Goal: Information Seeking & Learning: Get advice/opinions

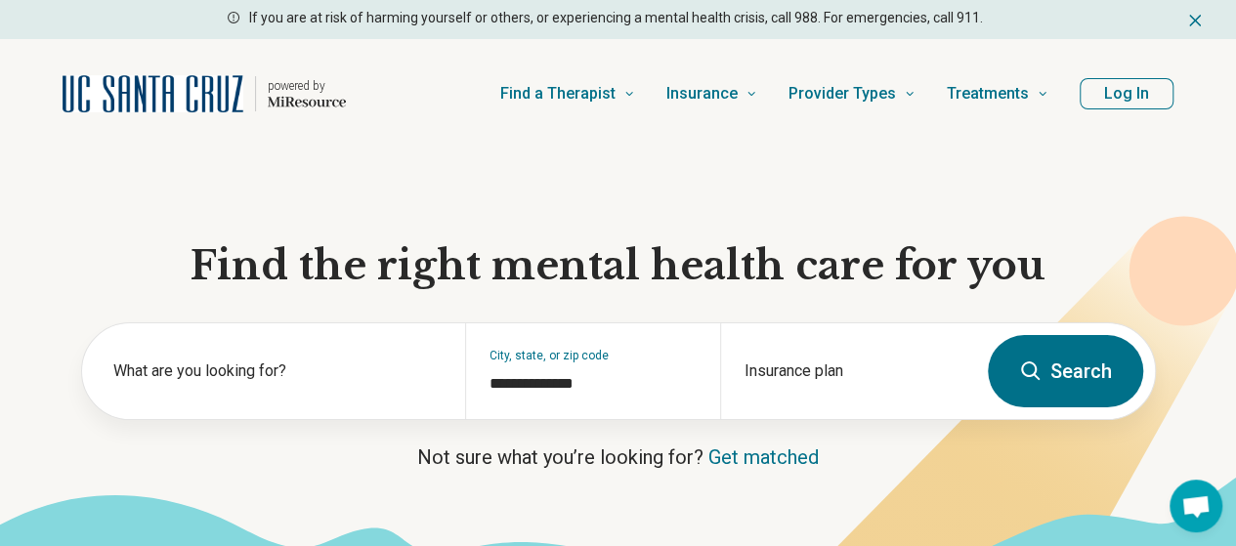
click at [1121, 97] on button "Log In" at bounding box center [1127, 93] width 94 height 31
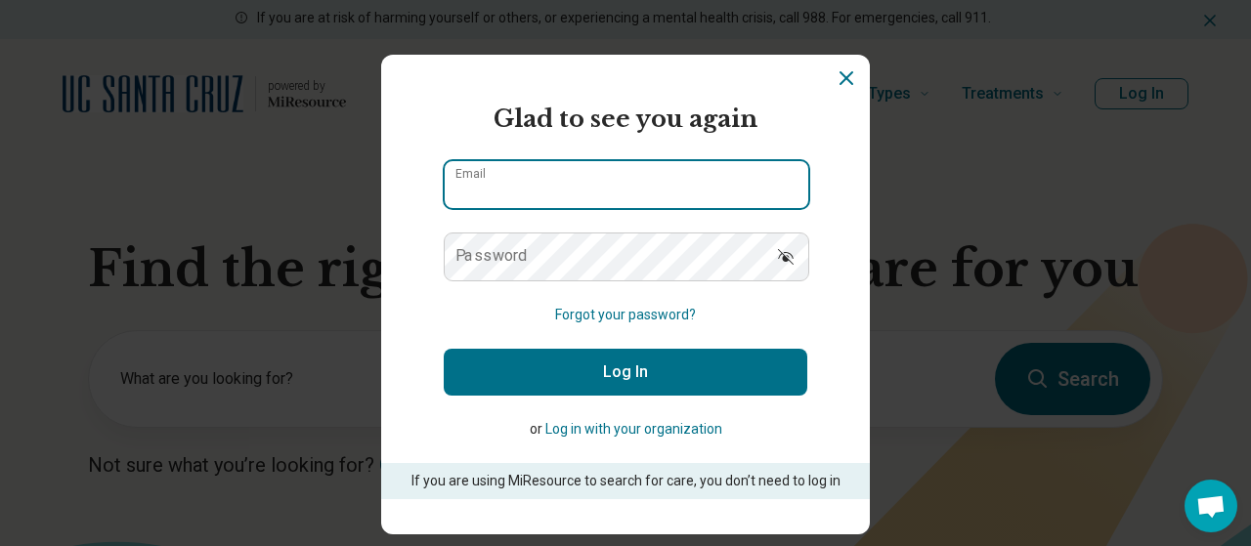
click at [533, 187] on input "Email" at bounding box center [626, 184] width 363 height 47
type input "**********"
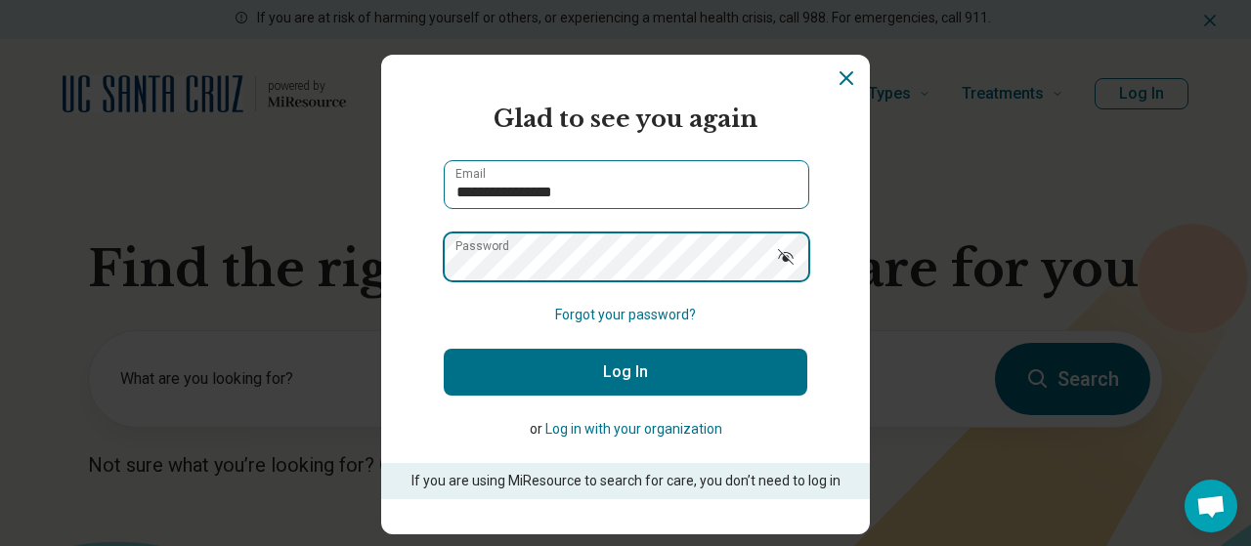
click at [444, 349] on button "Log In" at bounding box center [625, 372] width 363 height 47
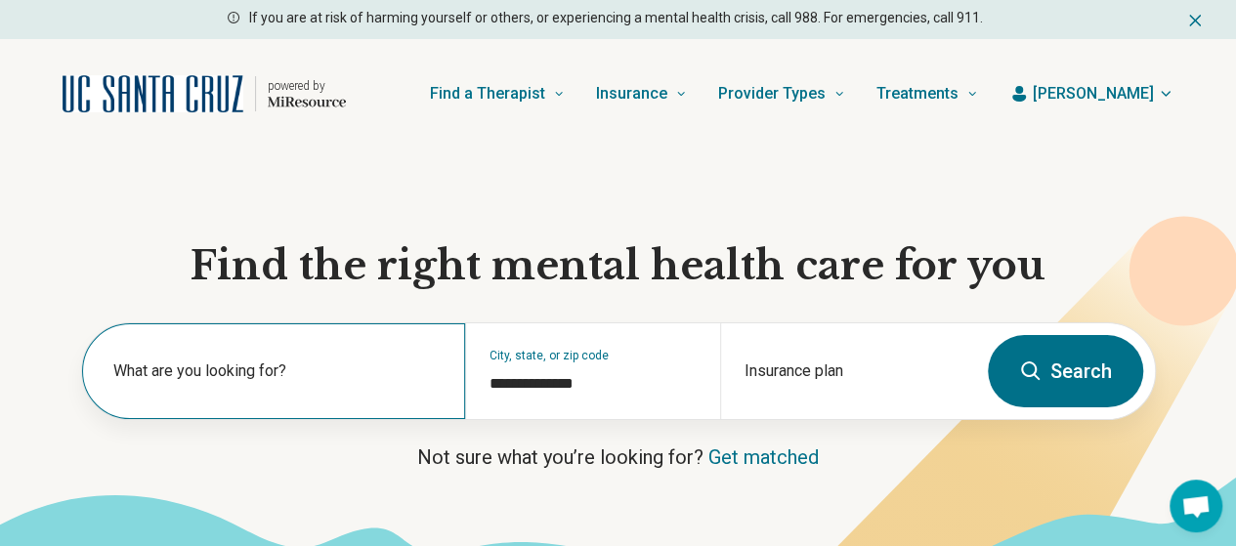
click at [309, 366] on label "What are you looking for?" at bounding box center [277, 371] width 328 height 23
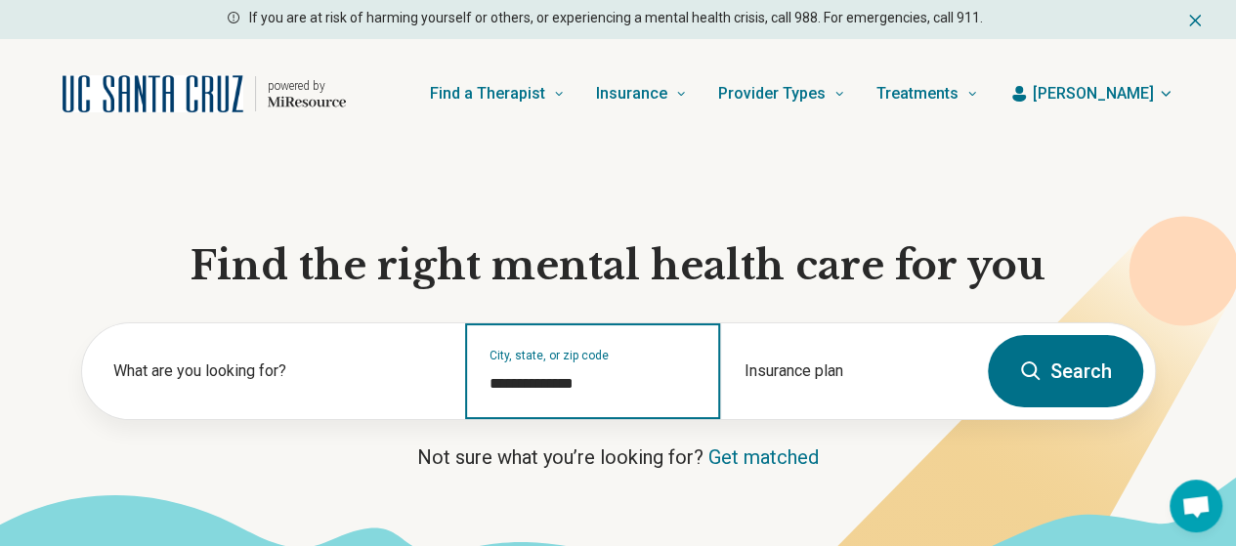
click at [601, 389] on input "**********" at bounding box center [592, 383] width 207 height 23
click at [631, 388] on input "**********" at bounding box center [592, 383] width 207 height 23
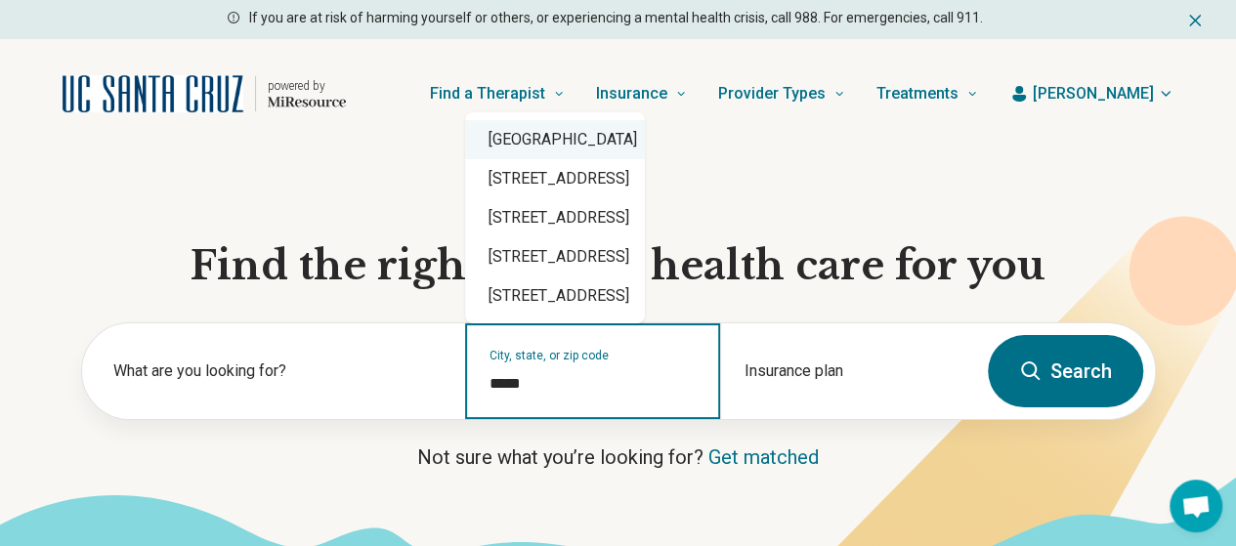
click at [563, 138] on div "Santa Cruz, CA 95062" at bounding box center [555, 139] width 180 height 39
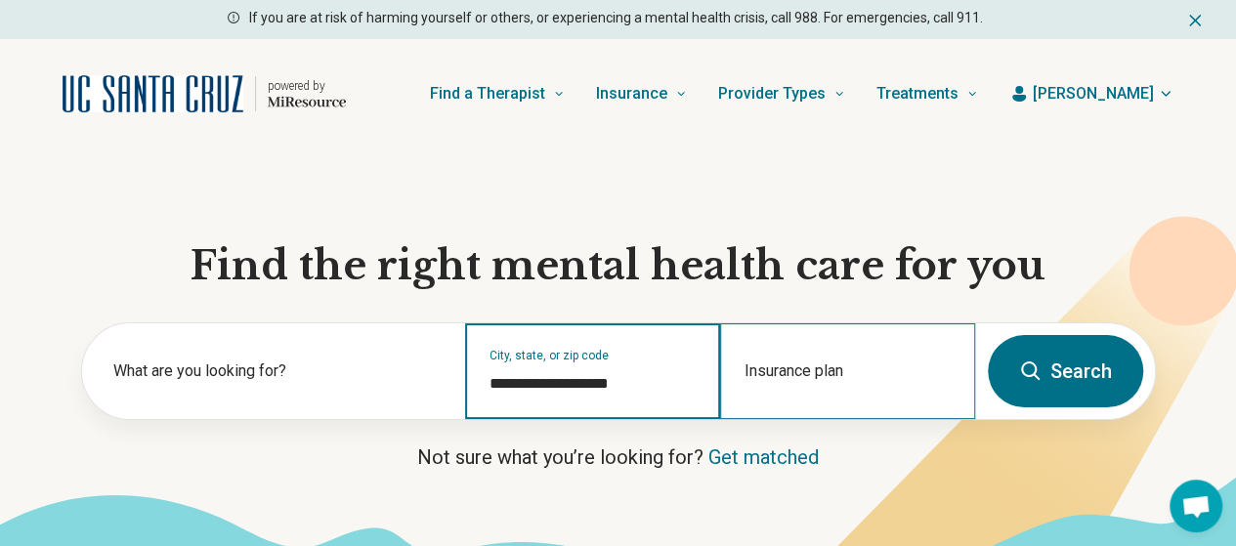
type input "**********"
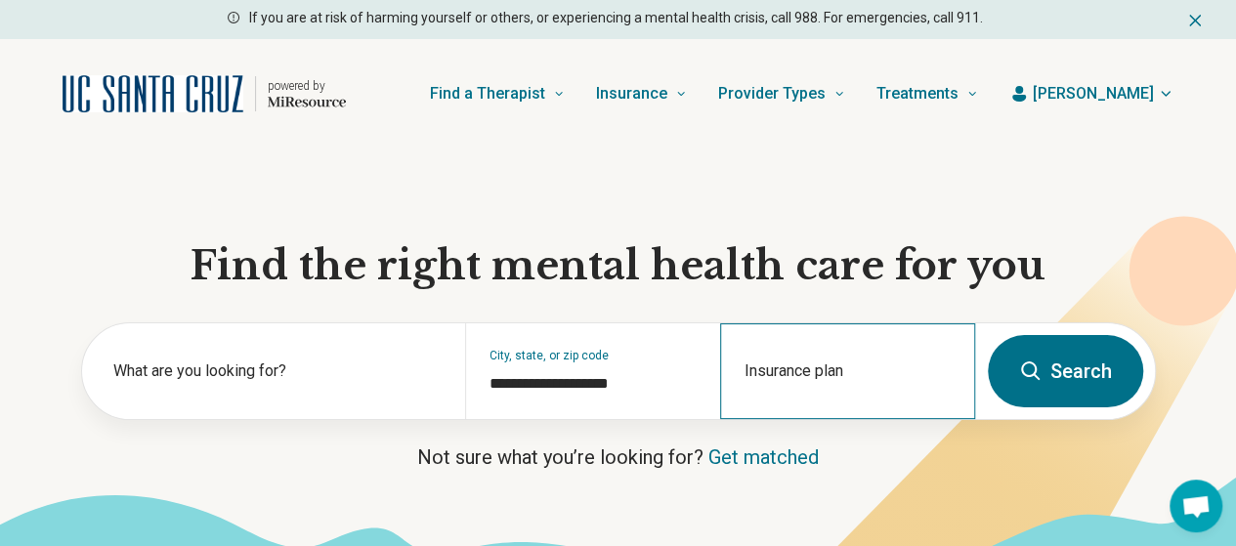
click at [844, 369] on div "Insurance plan" at bounding box center [847, 371] width 255 height 96
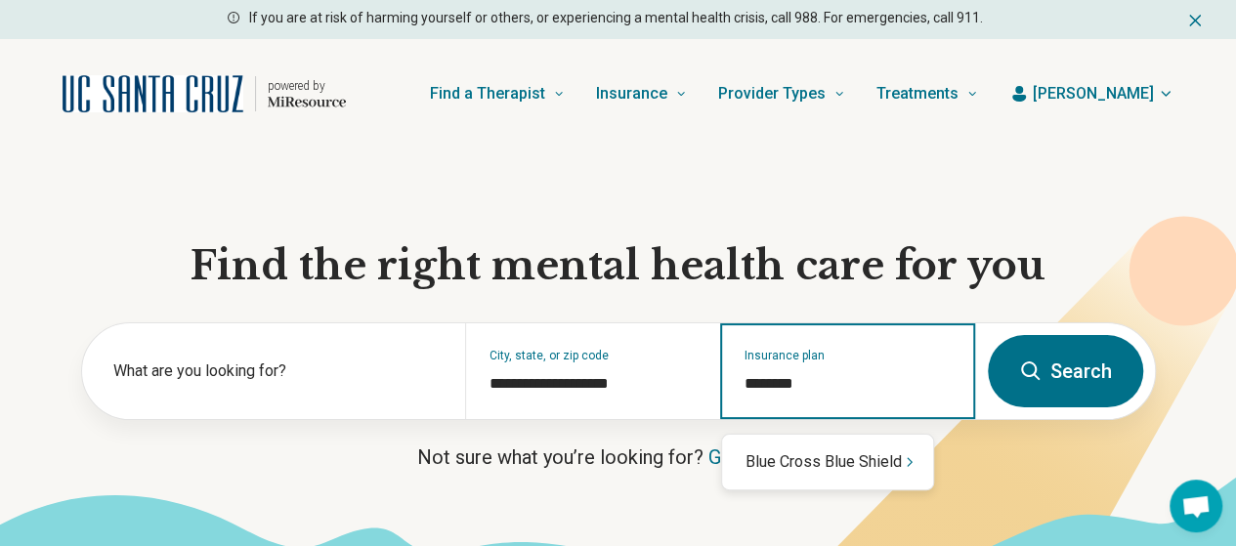
type input "********"
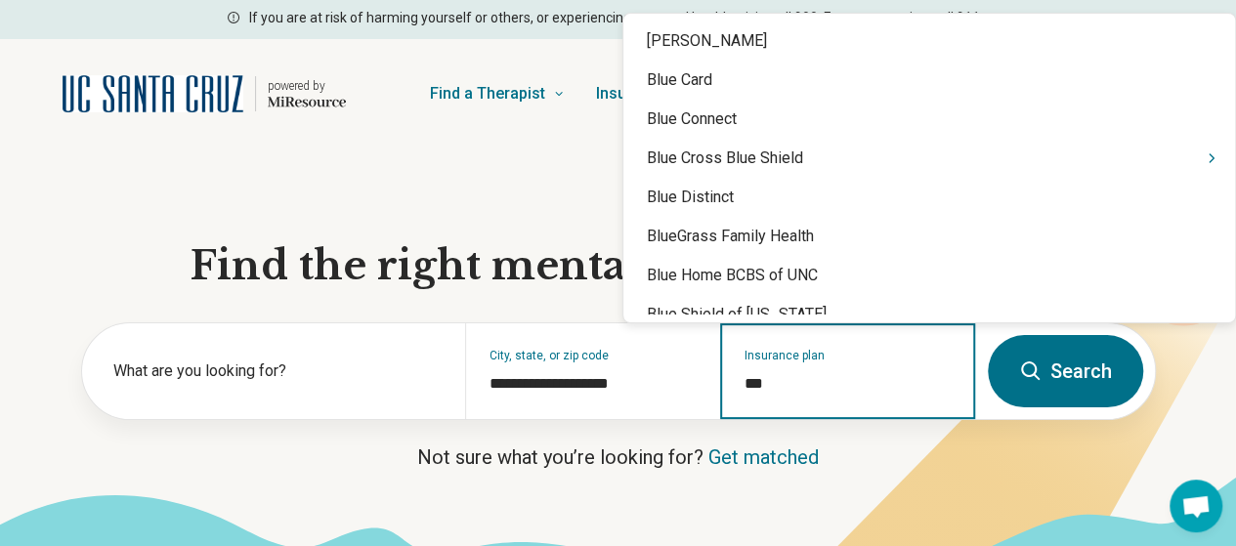
type input "****"
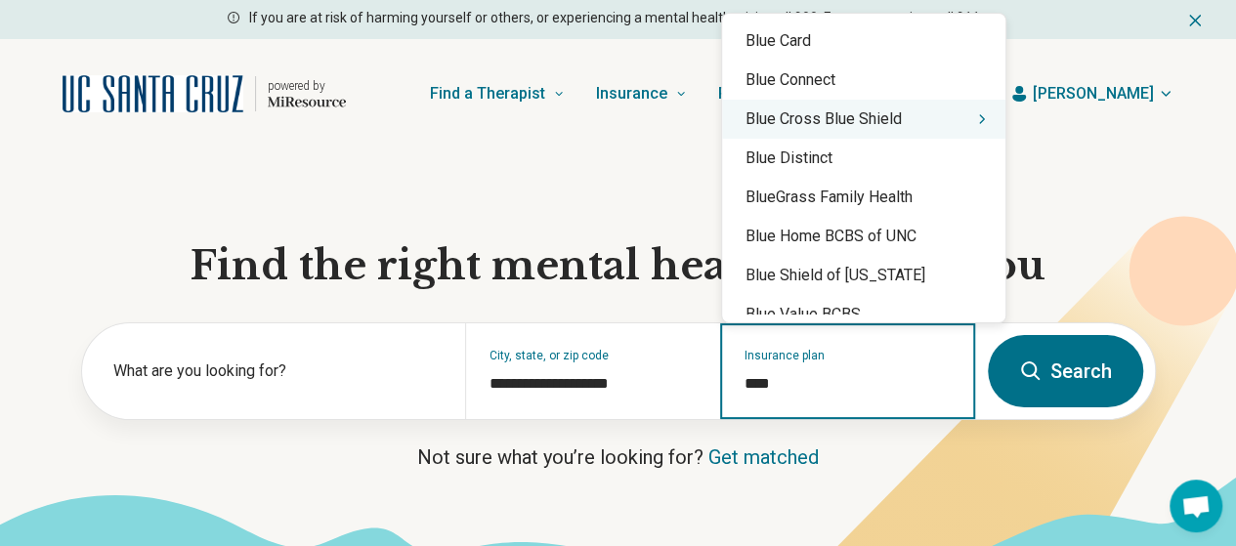
click at [928, 113] on div "Blue Cross Blue Shield" at bounding box center [863, 119] width 283 height 39
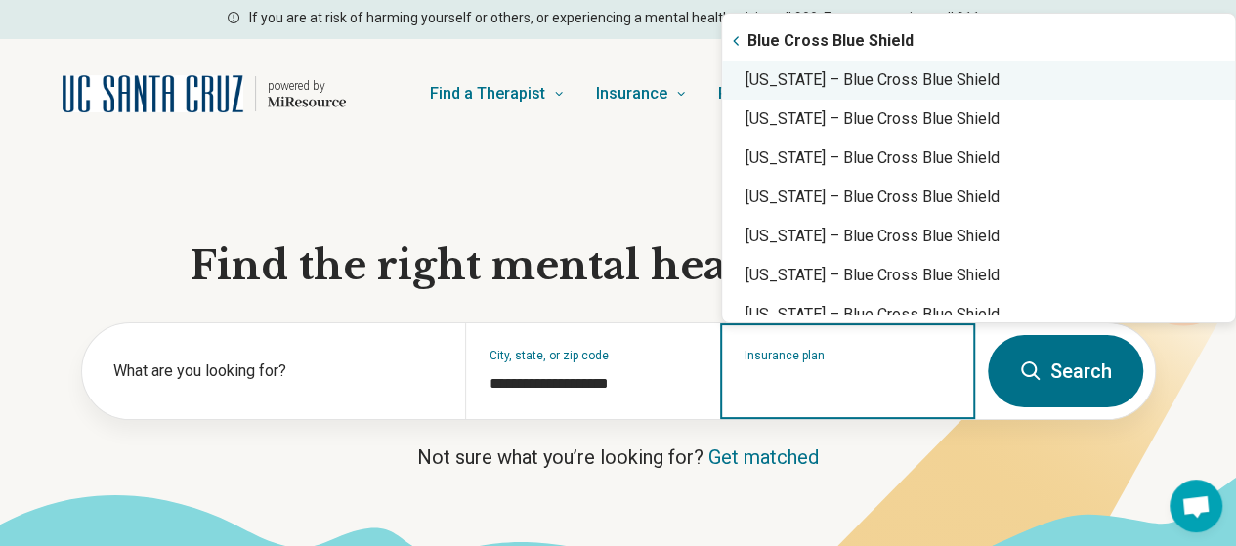
drag, startPoint x: 975, startPoint y: 73, endPoint x: 1026, endPoint y: 112, distance: 64.1
click at [975, 73] on div "California – Blue Cross Blue Shield" at bounding box center [978, 80] width 513 height 39
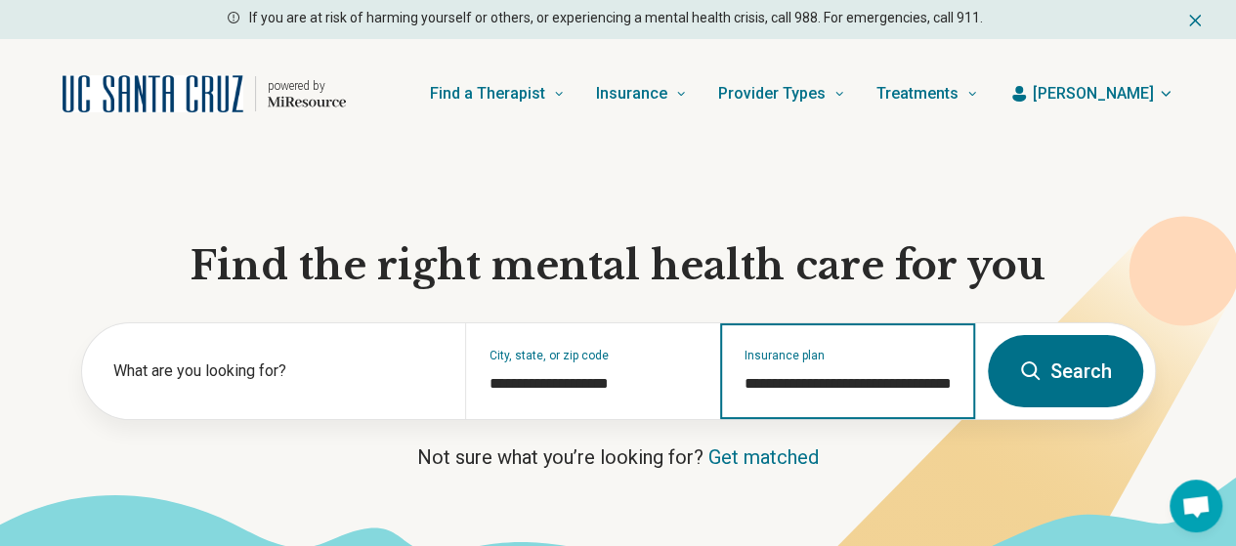
type input "**********"
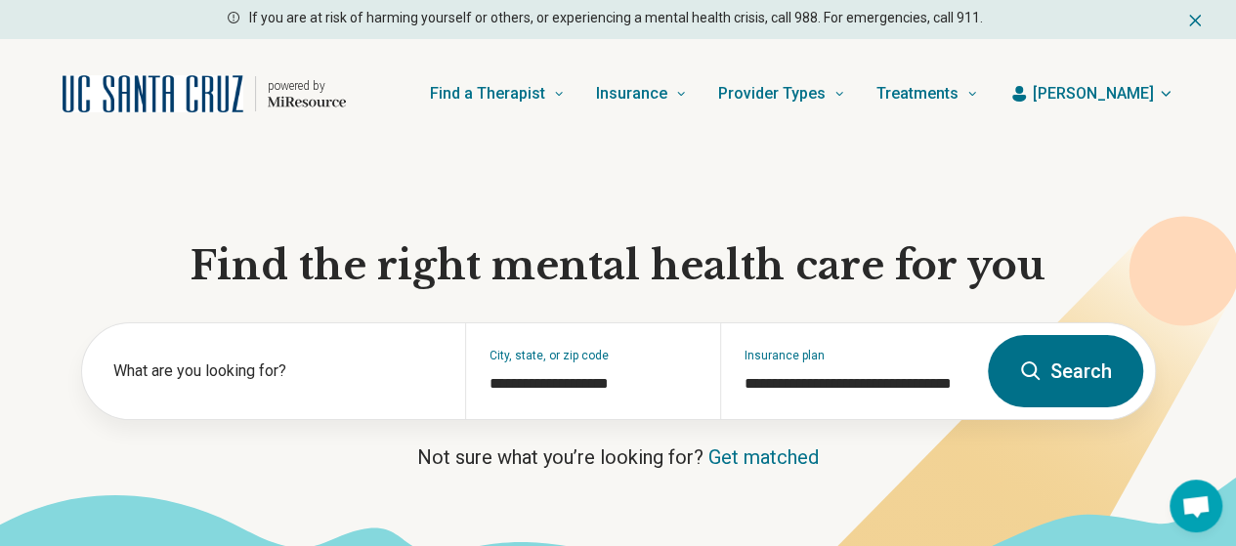
click at [1067, 377] on button "Search" at bounding box center [1065, 371] width 155 height 72
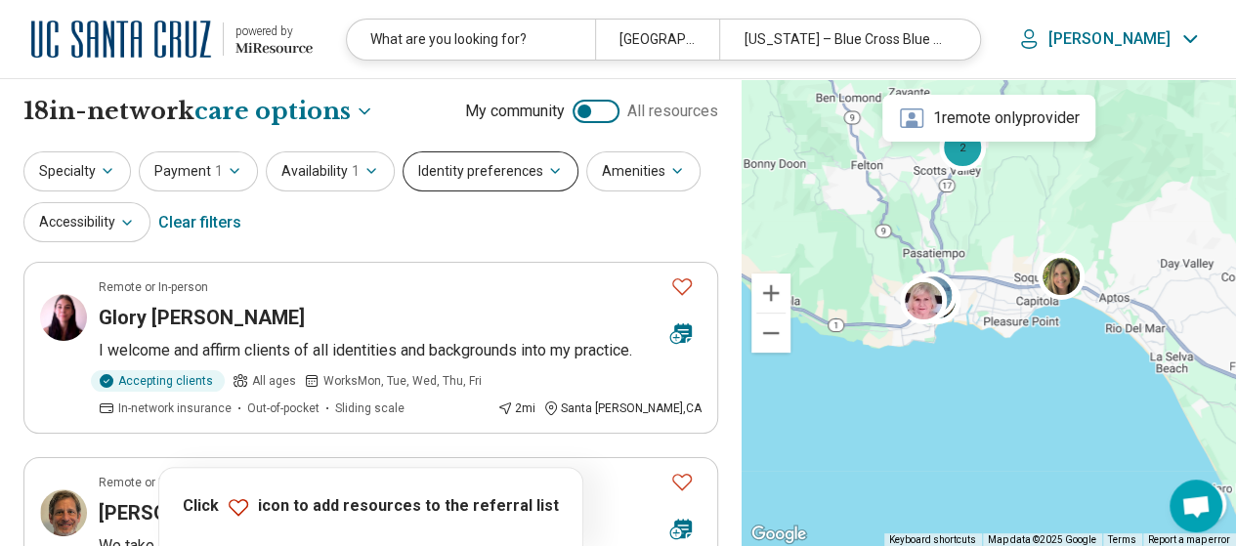
click at [494, 175] on button "Identity preferences" at bounding box center [491, 171] width 176 height 40
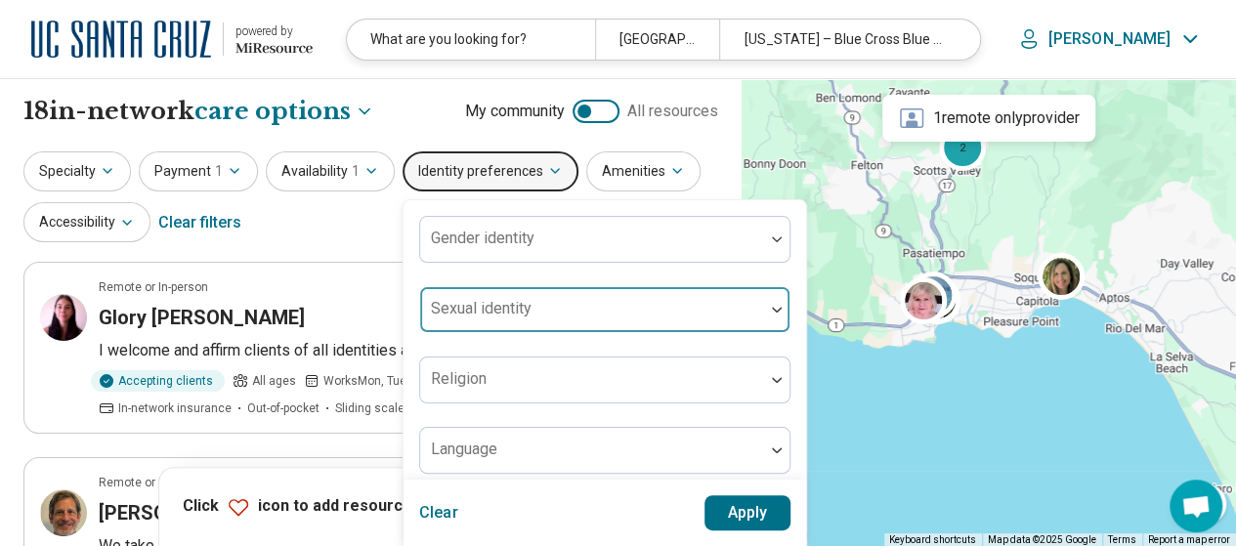
click at [544, 325] on div at bounding box center [592, 317] width 328 height 27
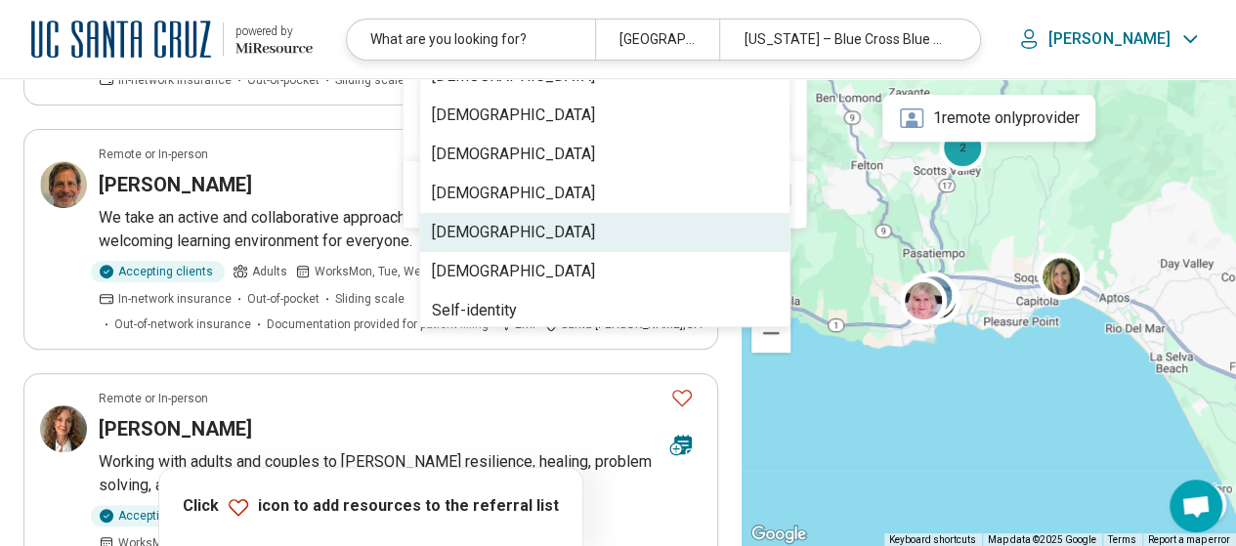
scroll to position [332, 0]
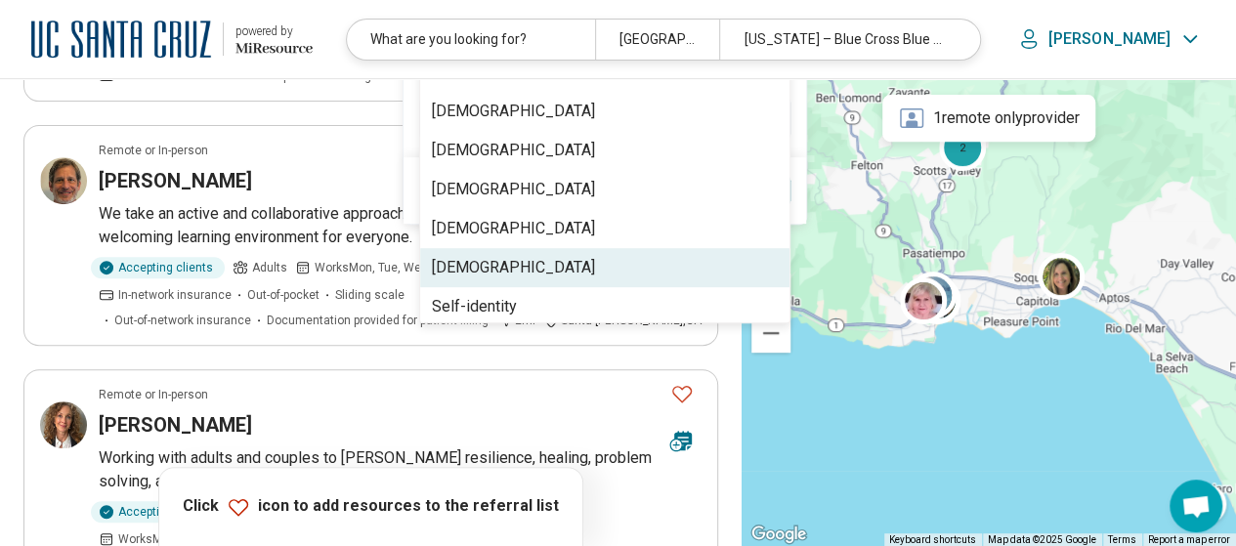
click at [600, 280] on div "[DEMOGRAPHIC_DATA]" at bounding box center [604, 267] width 369 height 39
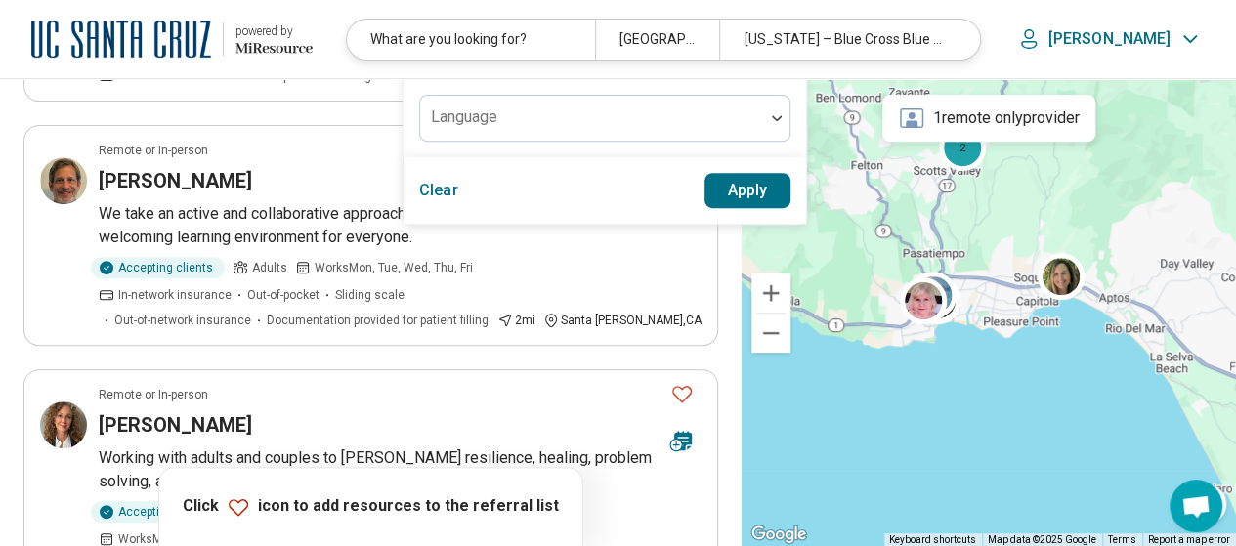
click at [404, 130] on div "Gender identity Sexual identity Queer Religion Language" at bounding box center [605, 12] width 403 height 289
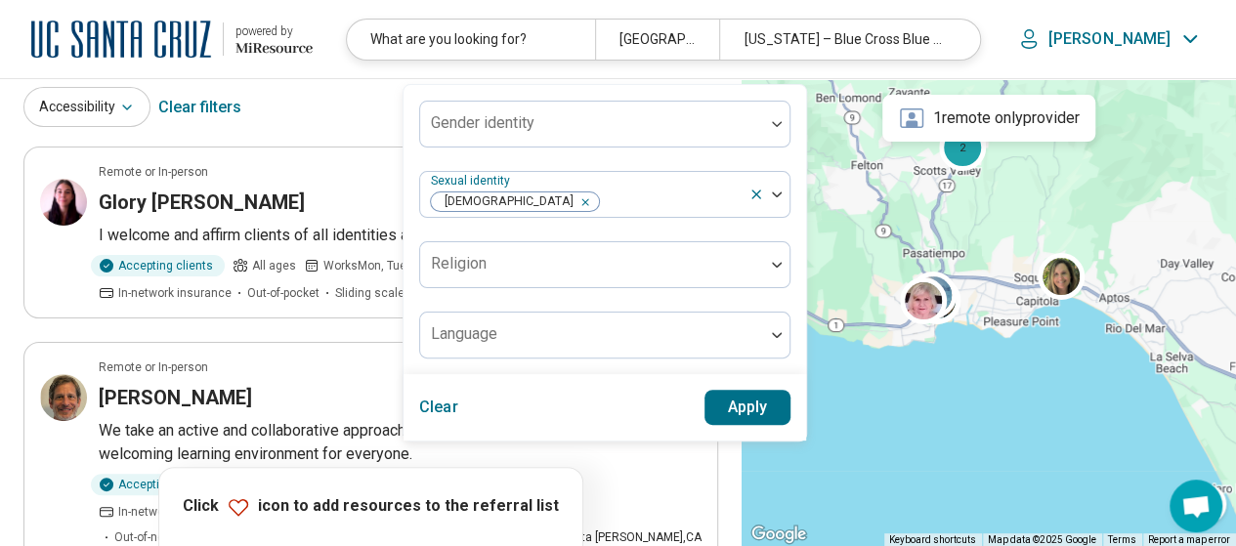
scroll to position [195, 0]
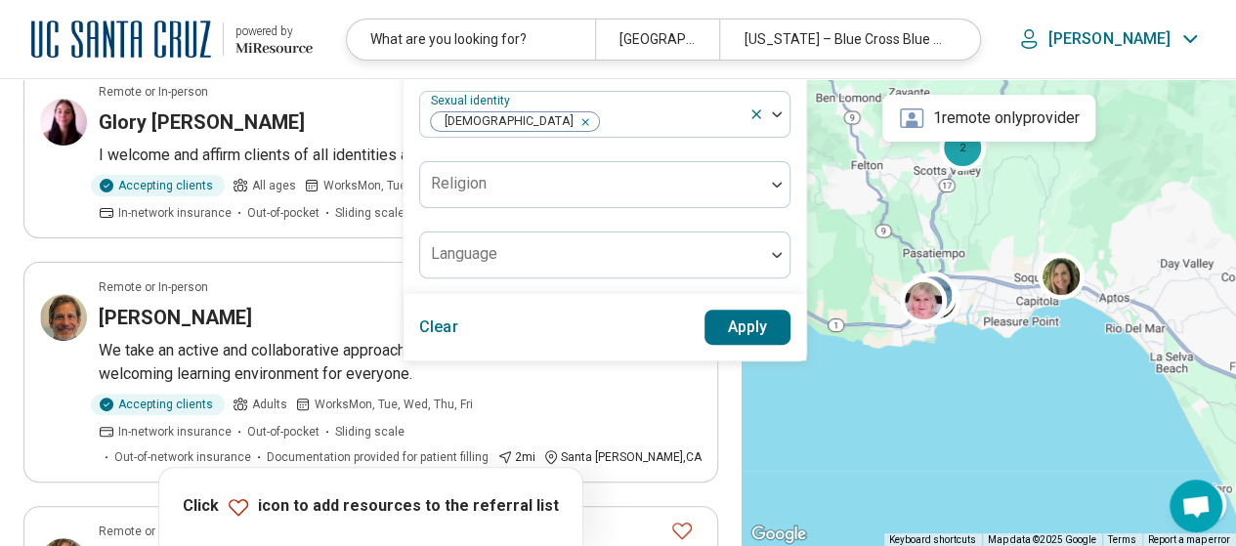
click at [727, 316] on button "Apply" at bounding box center [747, 327] width 87 height 35
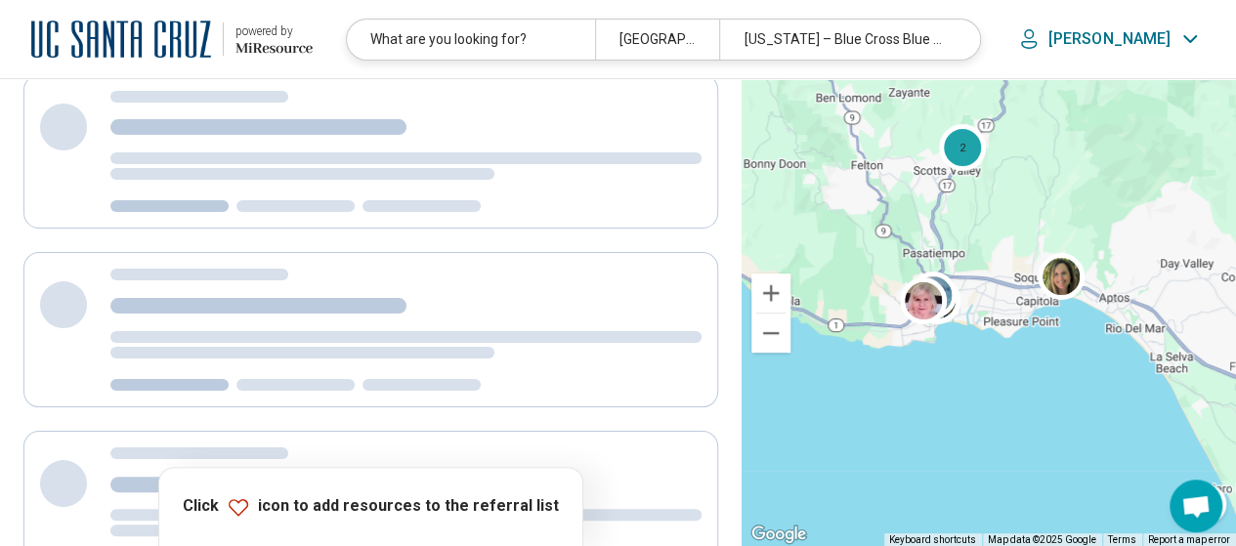
scroll to position [0, 0]
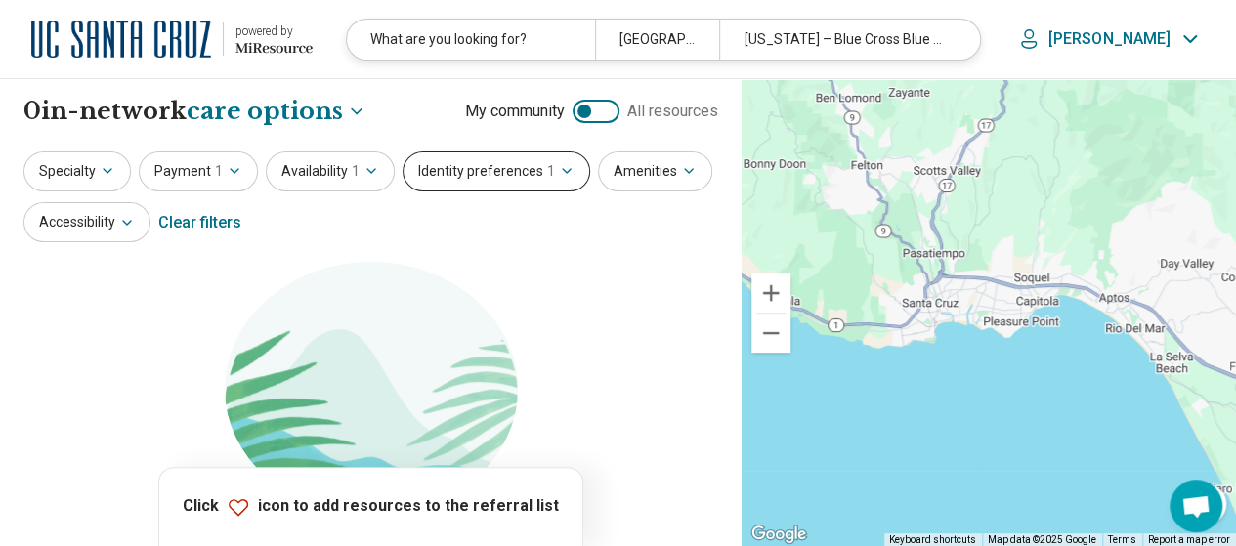
click at [528, 177] on button "Identity preferences 1" at bounding box center [497, 171] width 188 height 40
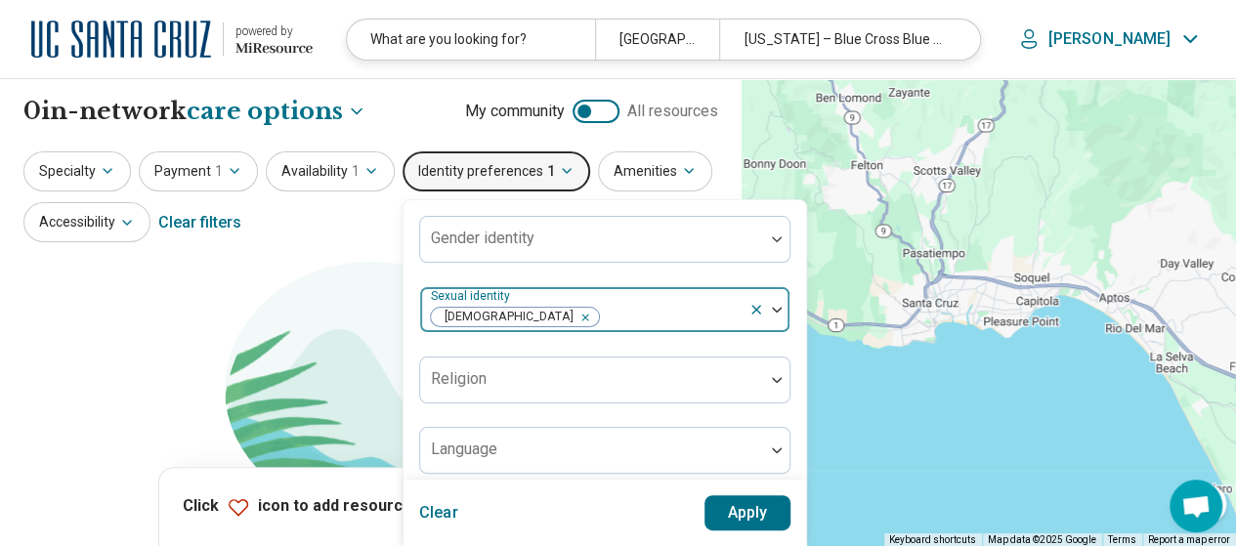
click at [570, 317] on div "Remove [object Object]" at bounding box center [581, 317] width 23 height 23
click at [735, 518] on button "Apply" at bounding box center [747, 512] width 87 height 35
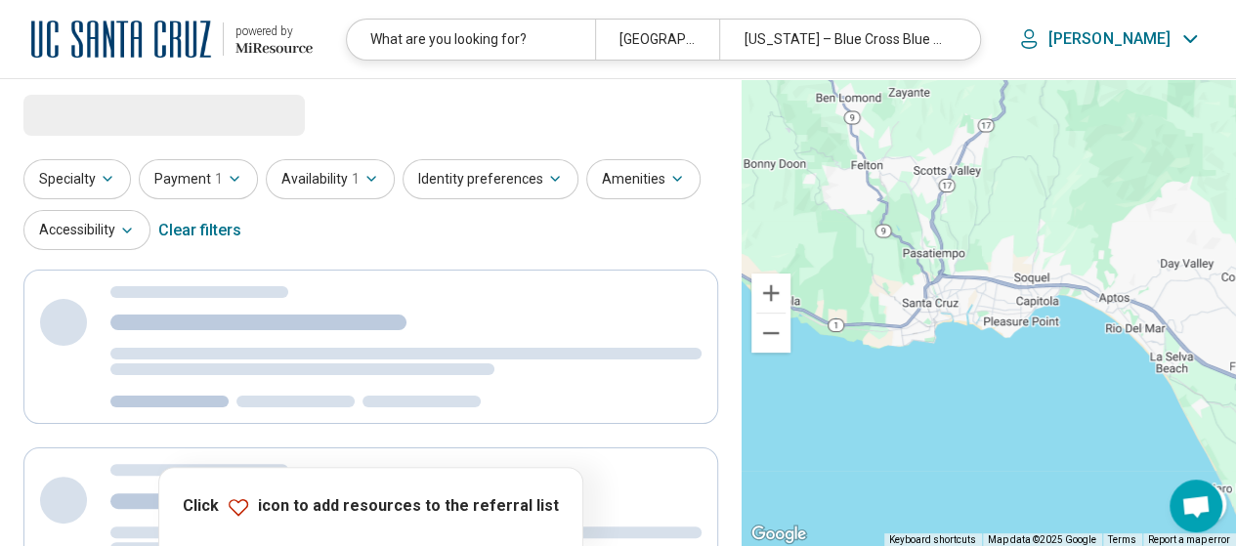
select select "***"
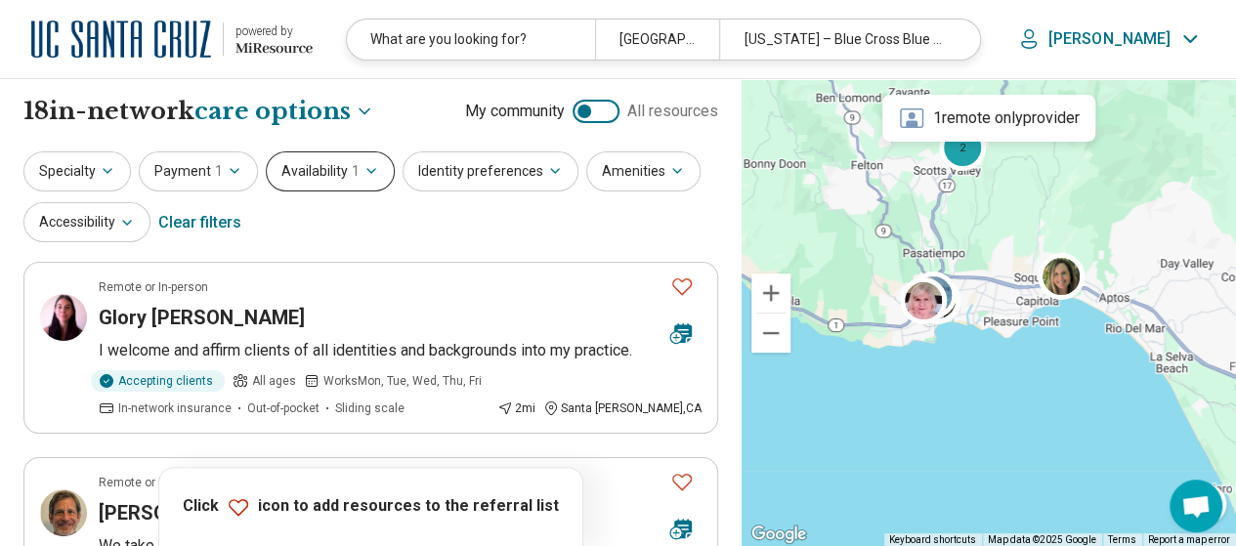
click at [311, 161] on button "Availability 1" at bounding box center [330, 171] width 129 height 40
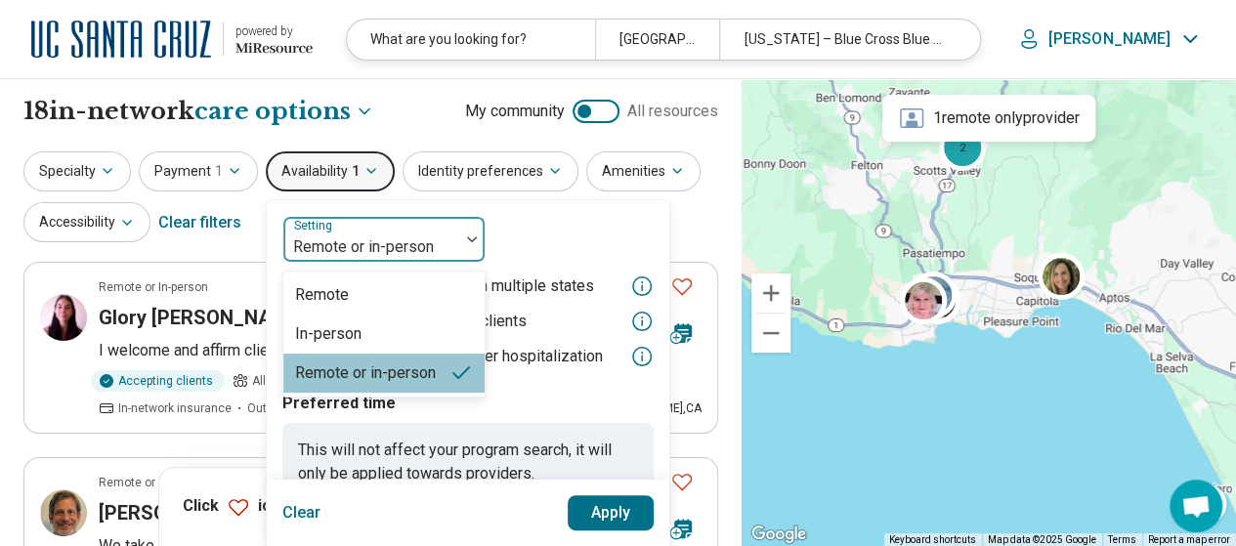
click at [410, 257] on div at bounding box center [371, 247] width 160 height 27
click at [397, 327] on div "In-person" at bounding box center [383, 334] width 201 height 39
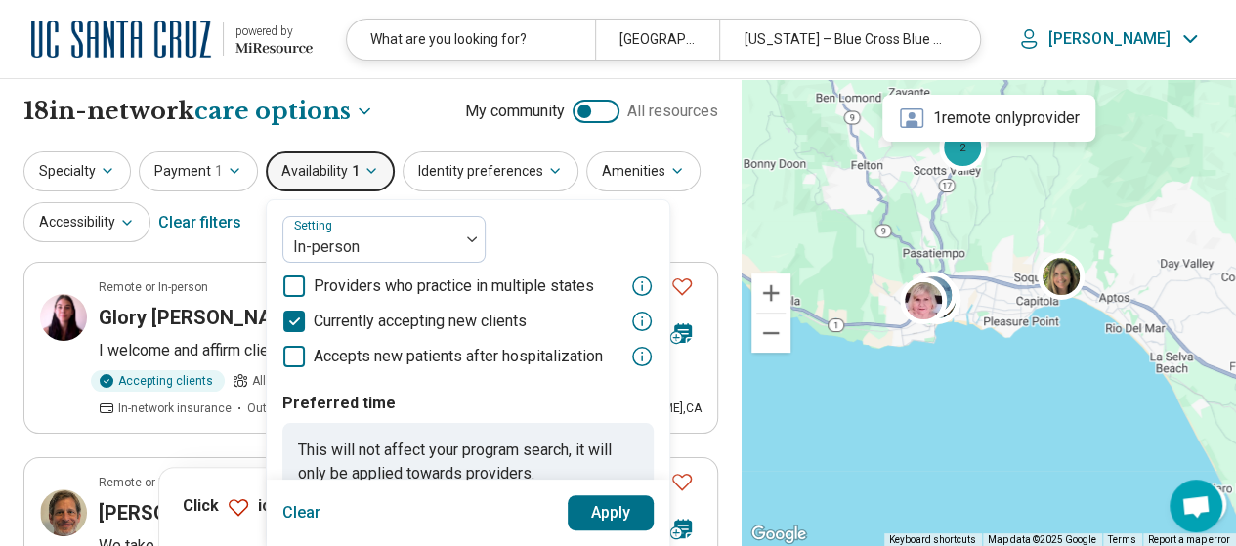
click at [608, 507] on button "Apply" at bounding box center [611, 512] width 87 height 35
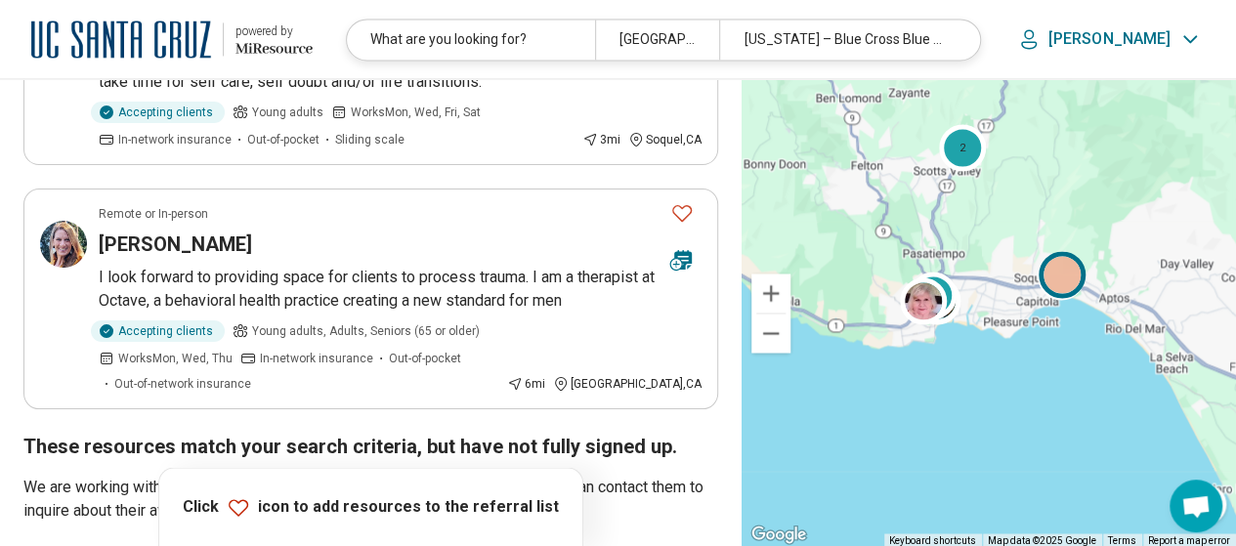
scroll to position [1466, 0]
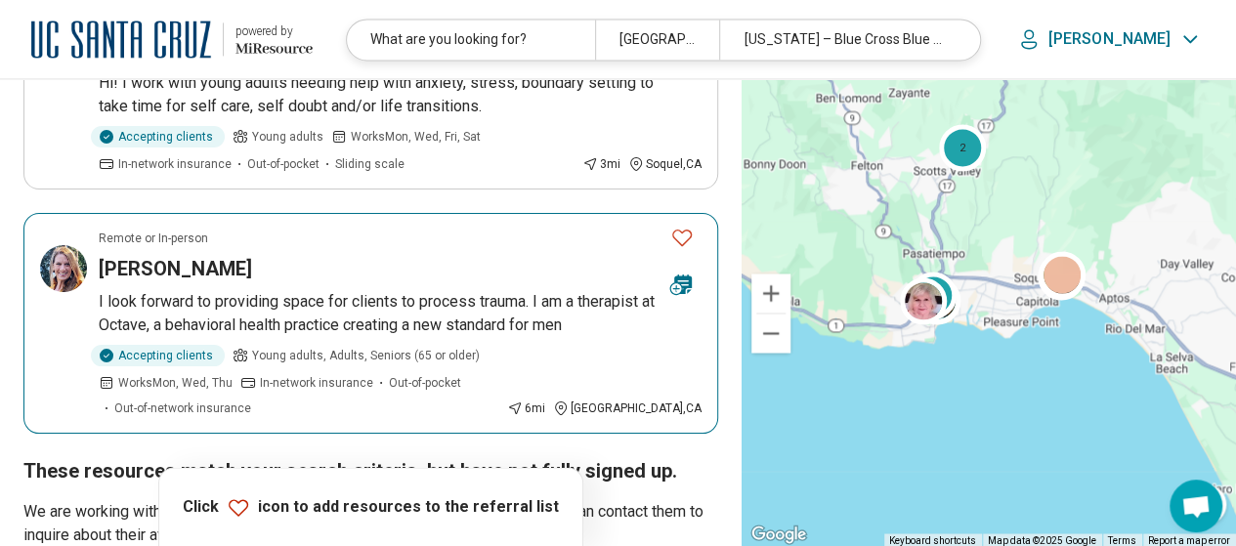
click at [347, 255] on div "Reagan Glover" at bounding box center [377, 268] width 556 height 27
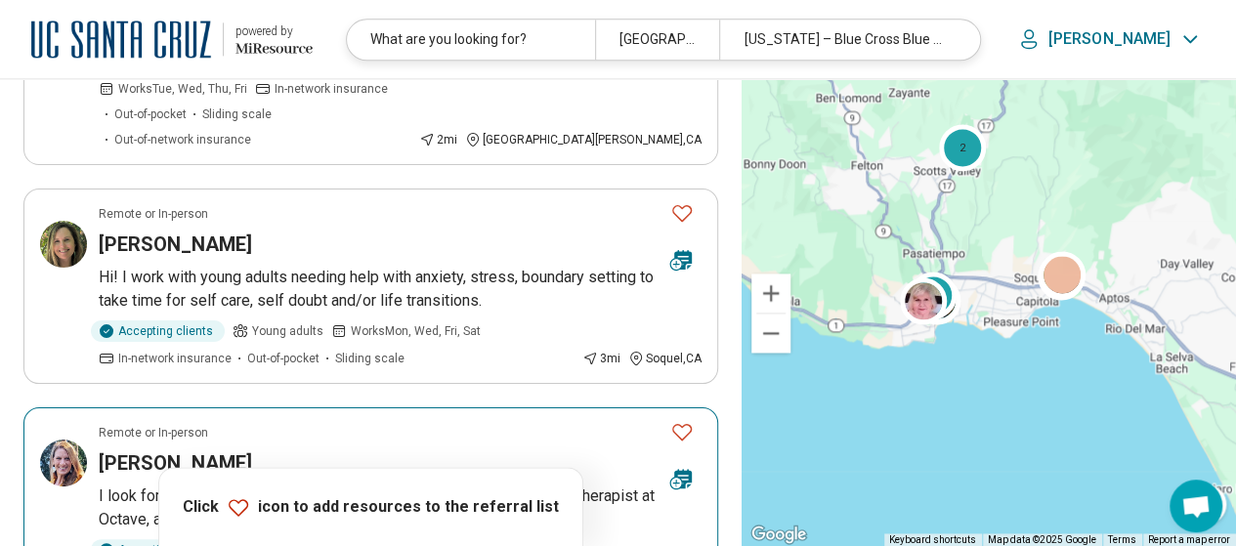
scroll to position [1270, 0]
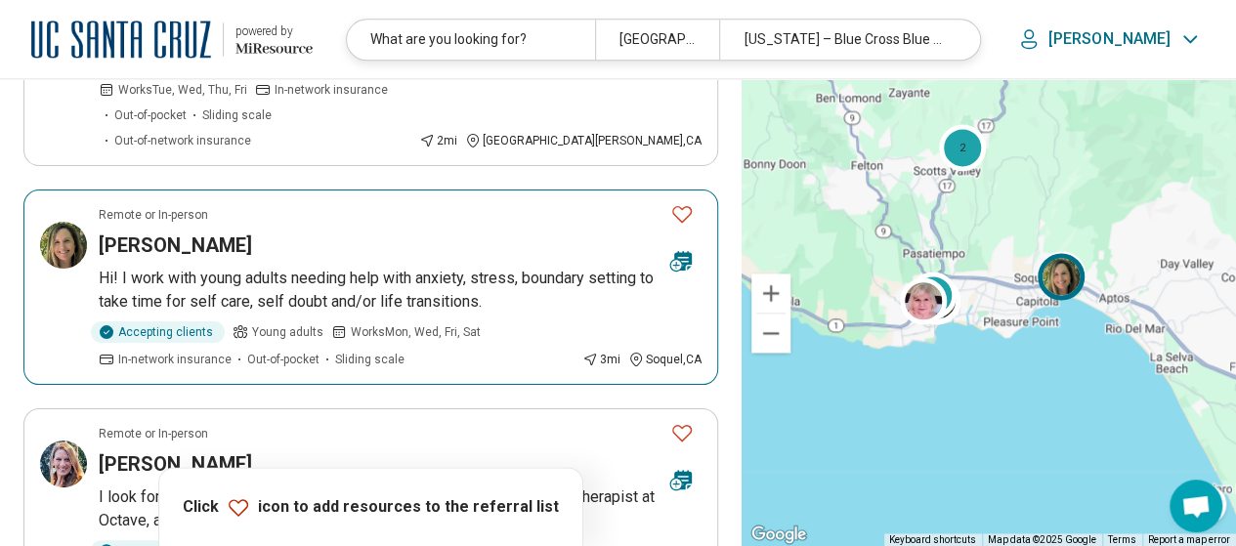
click at [486, 267] on p "Hi! I work with young adults needing help with anxiety, stress, boundary settin…" at bounding box center [400, 290] width 603 height 47
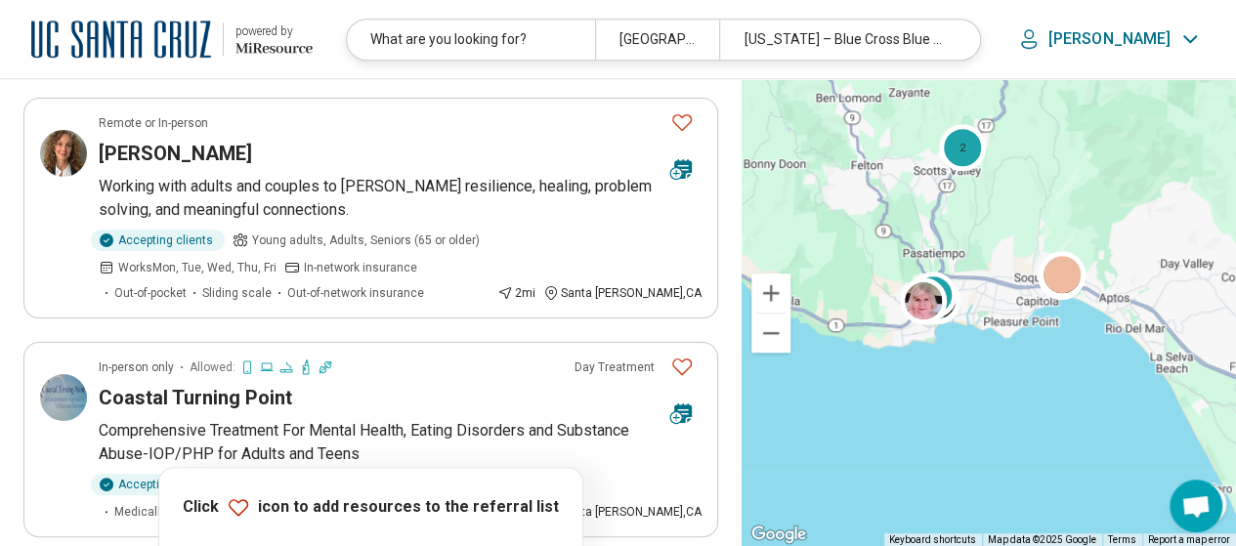
scroll to position [586, 0]
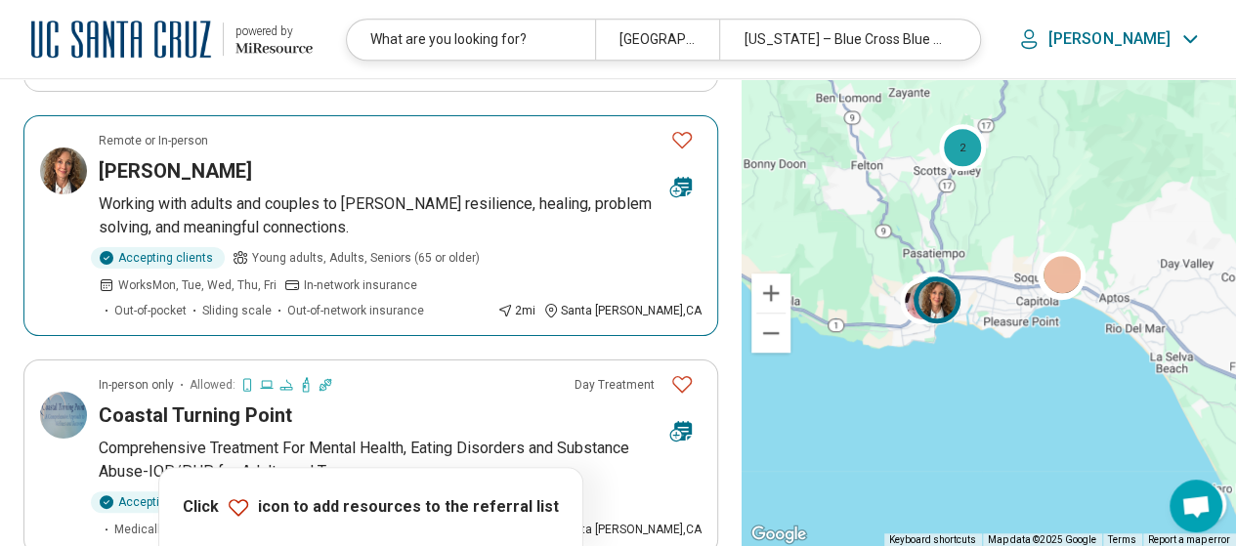
click at [442, 265] on p "Young adults, Adults, Seniors (65 or older)" at bounding box center [356, 257] width 247 height 21
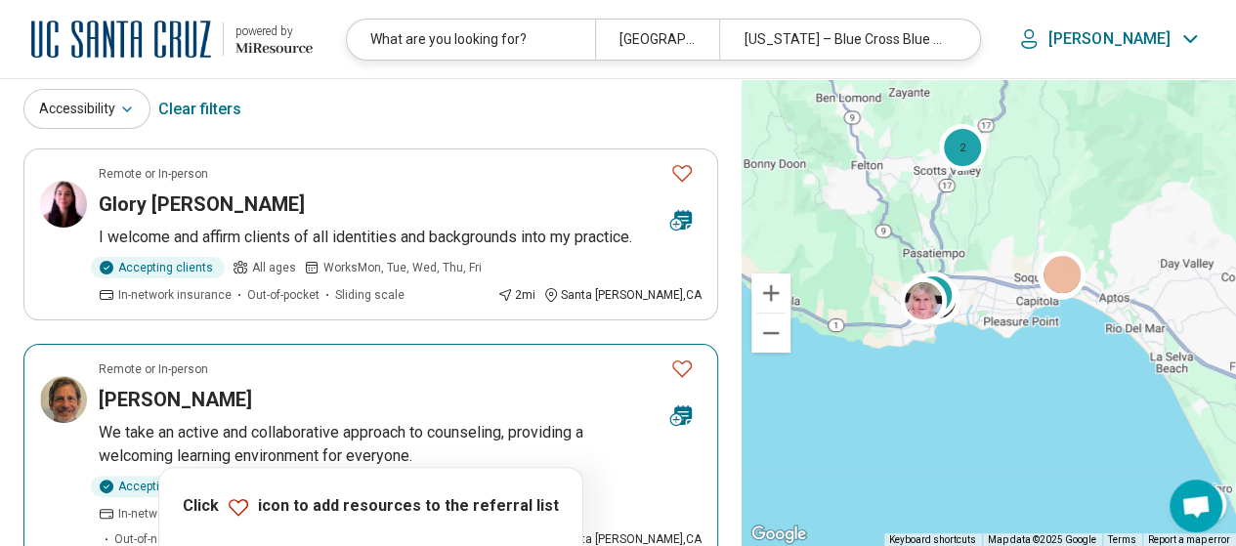
scroll to position [0, 0]
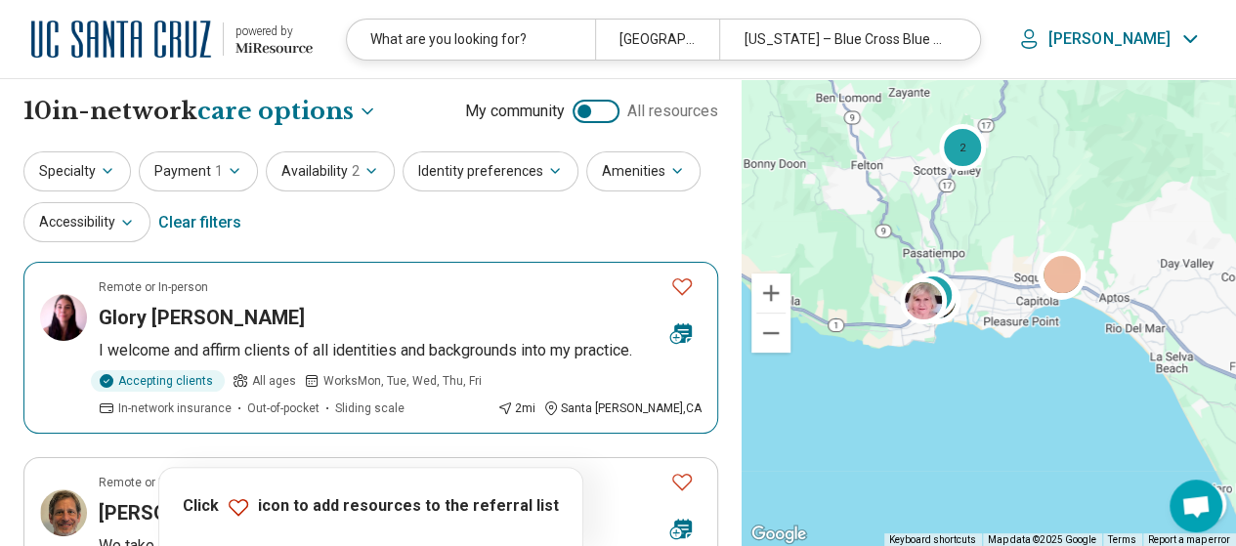
click at [346, 333] on article "Remote or In-person Glory Kubicek I welcome and affirm clients of all identitie…" at bounding box center [370, 348] width 695 height 172
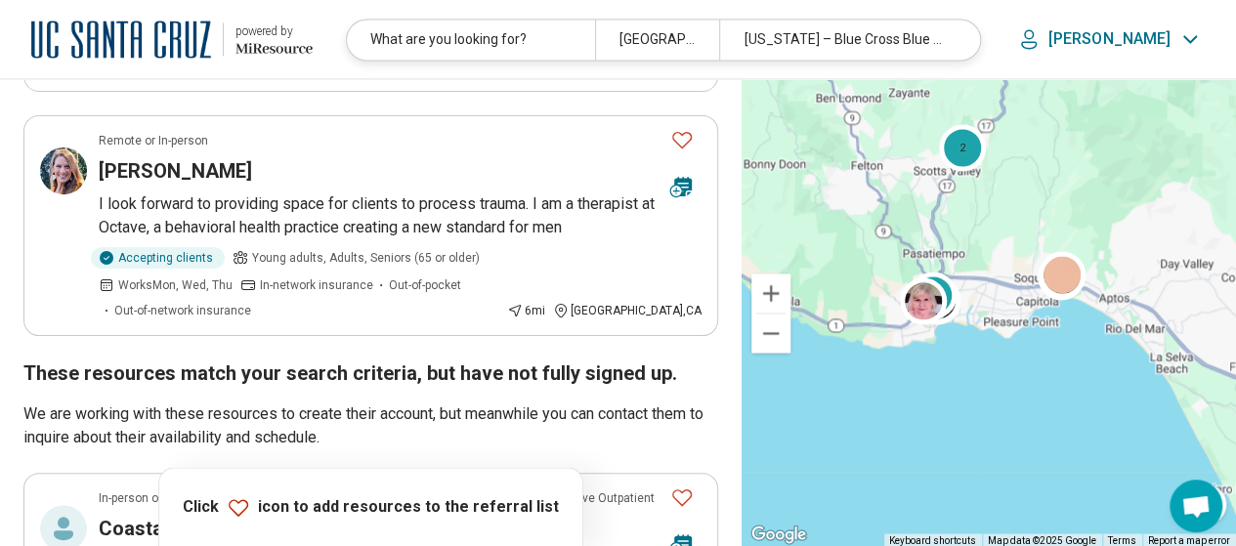
scroll to position [1954, 0]
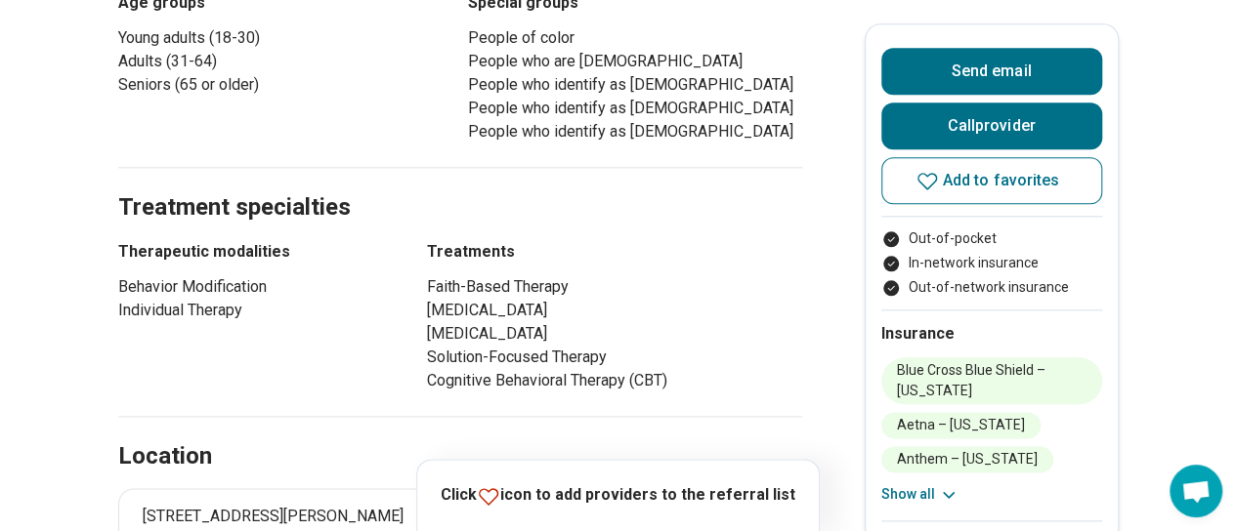
scroll to position [1075, 0]
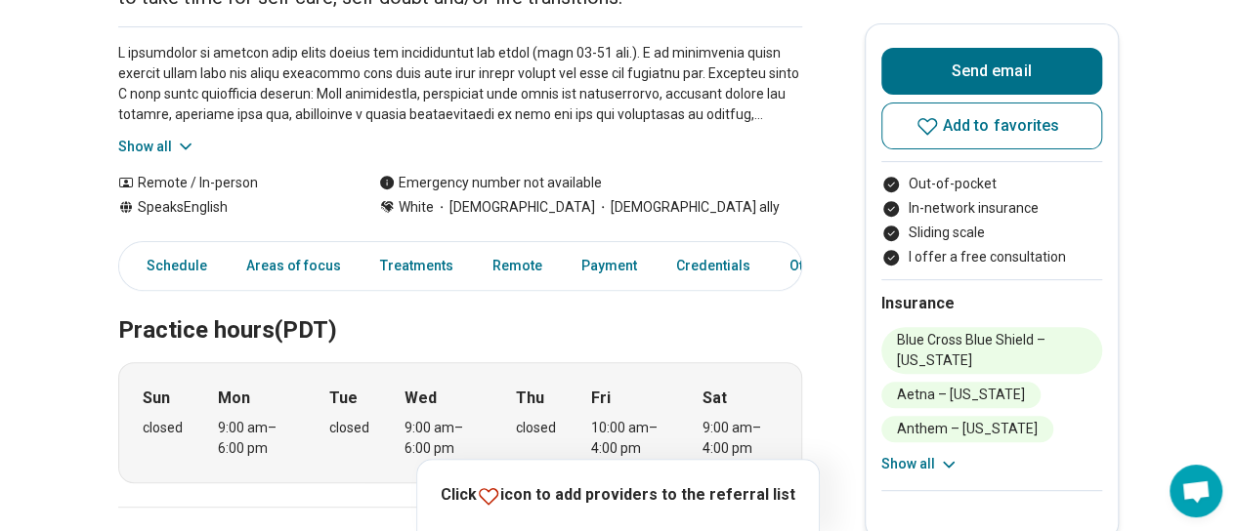
scroll to position [391, 0]
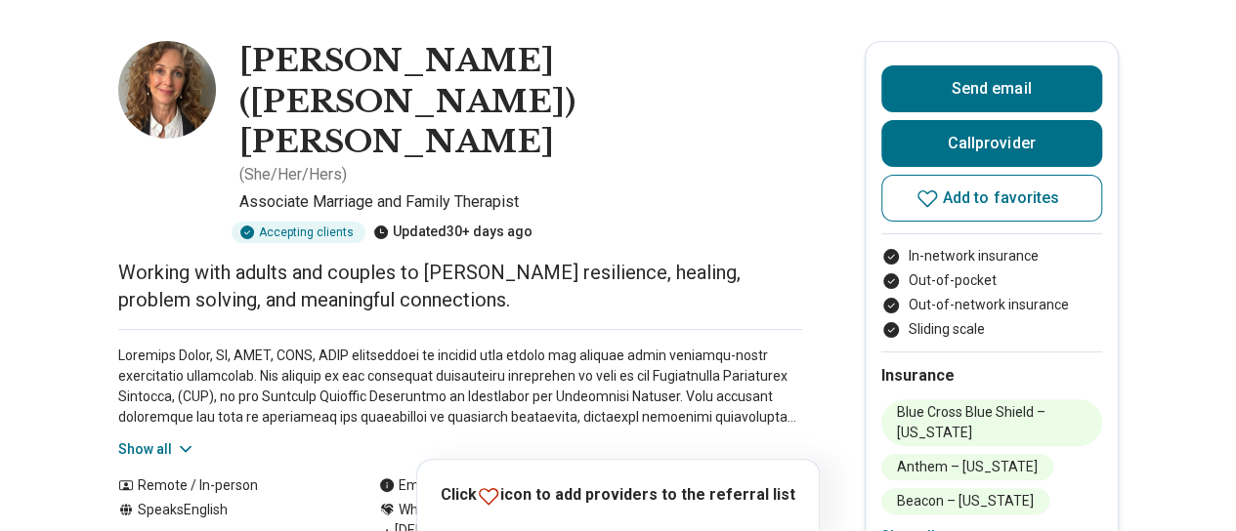
scroll to position [195, 0]
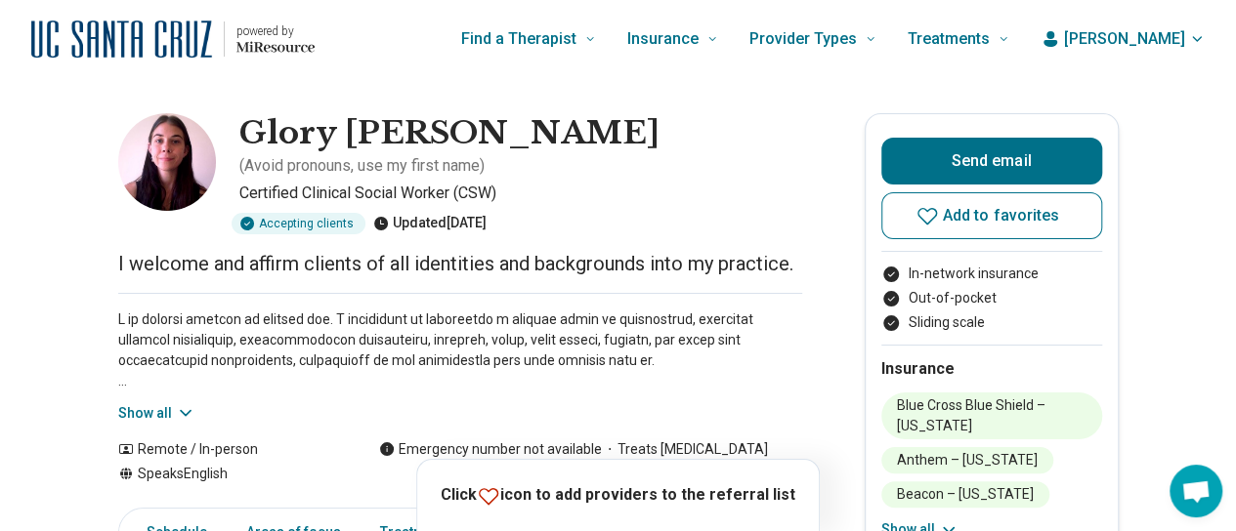
scroll to position [98, 0]
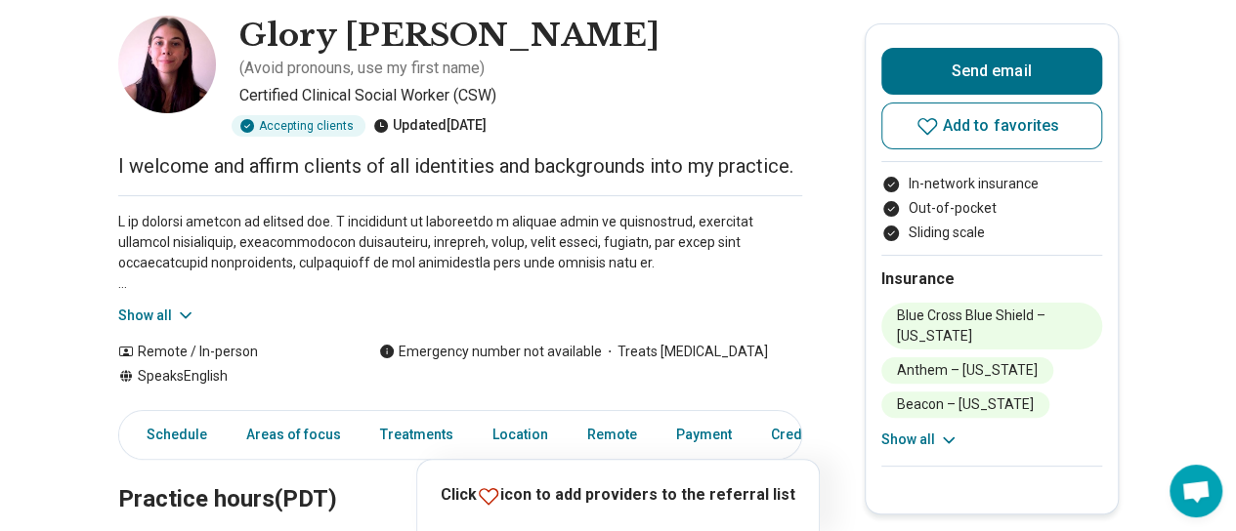
click at [188, 306] on icon at bounding box center [186, 316] width 20 height 20
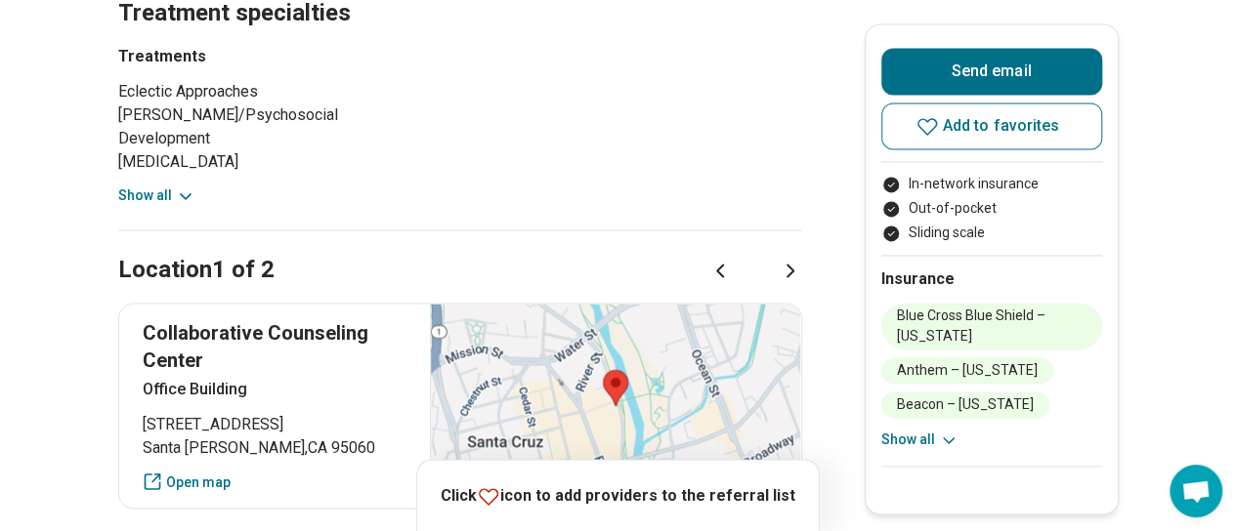
scroll to position [1466, 0]
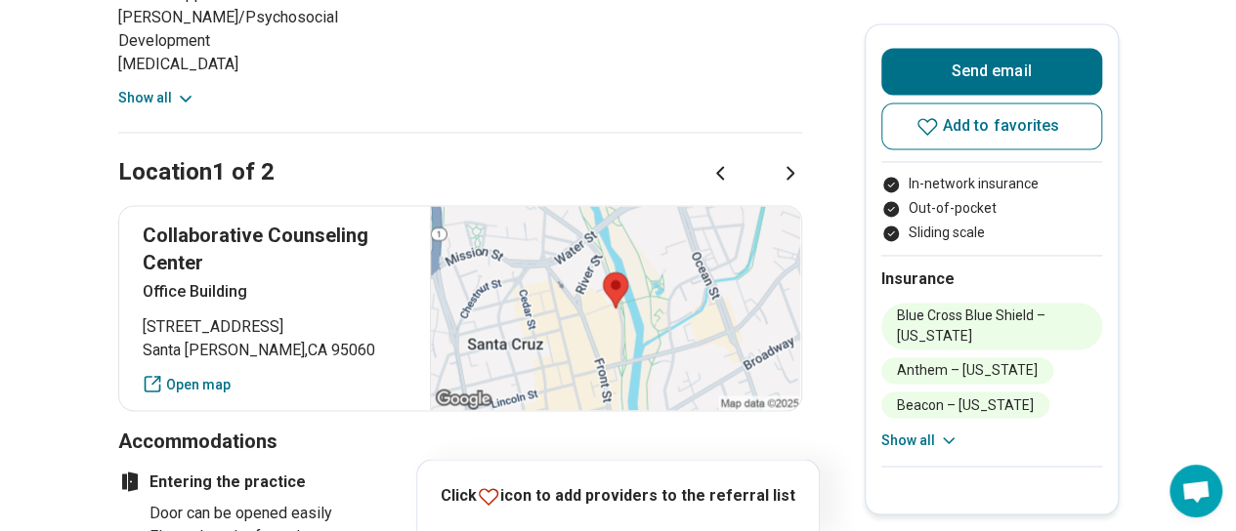
click at [795, 161] on icon at bounding box center [790, 172] width 23 height 23
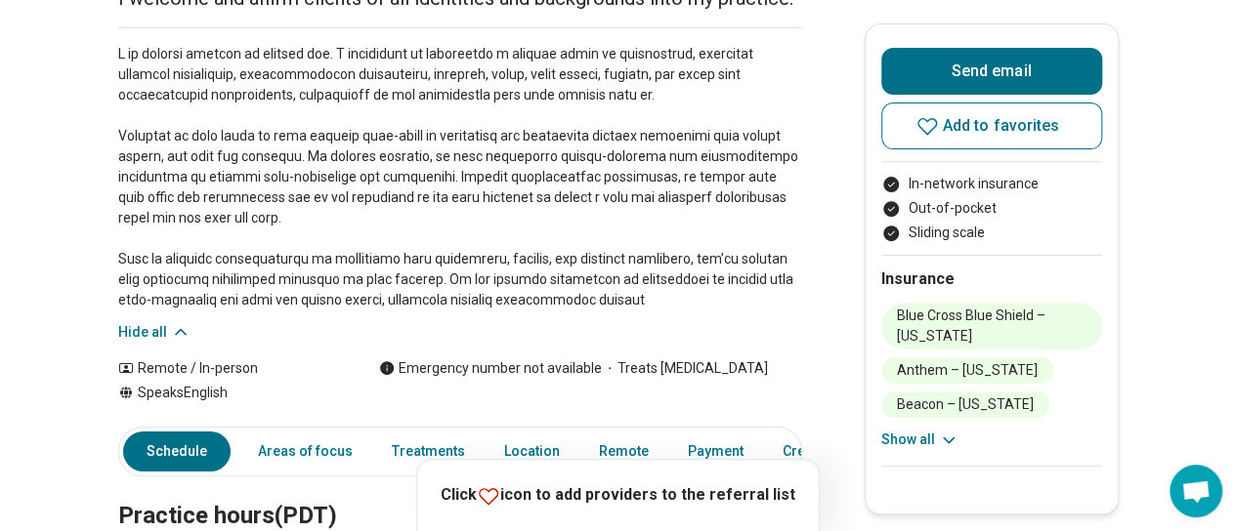
scroll to position [0, 0]
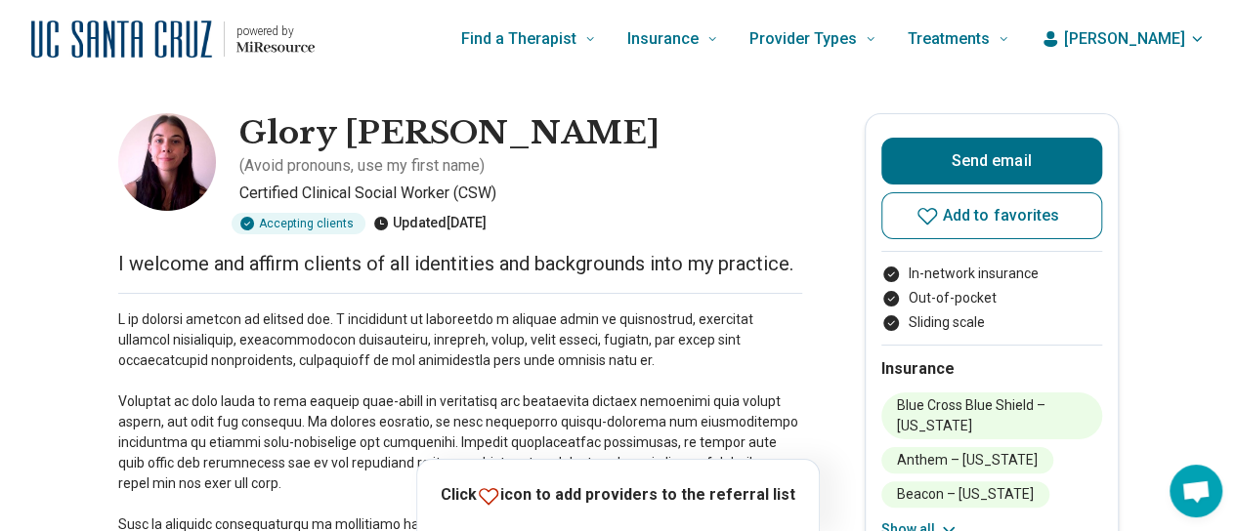
click at [376, 151] on h1 "Glory [PERSON_NAME]" at bounding box center [449, 133] width 420 height 41
click at [215, 177] on img at bounding box center [167, 162] width 98 height 98
click at [299, 142] on h1 "Glory [PERSON_NAME]" at bounding box center [449, 133] width 420 height 41
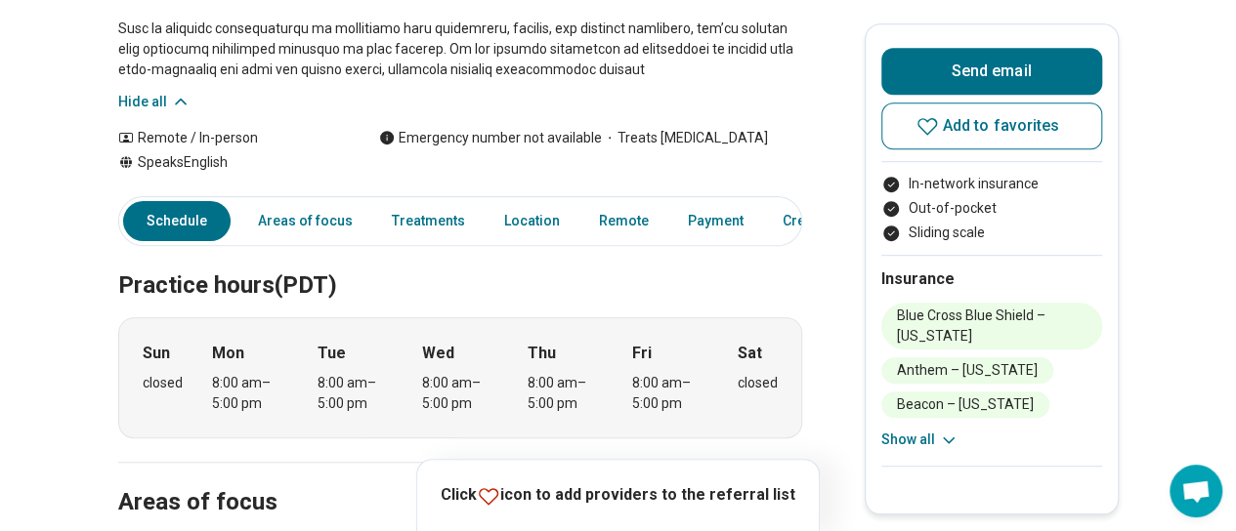
scroll to position [586, 0]
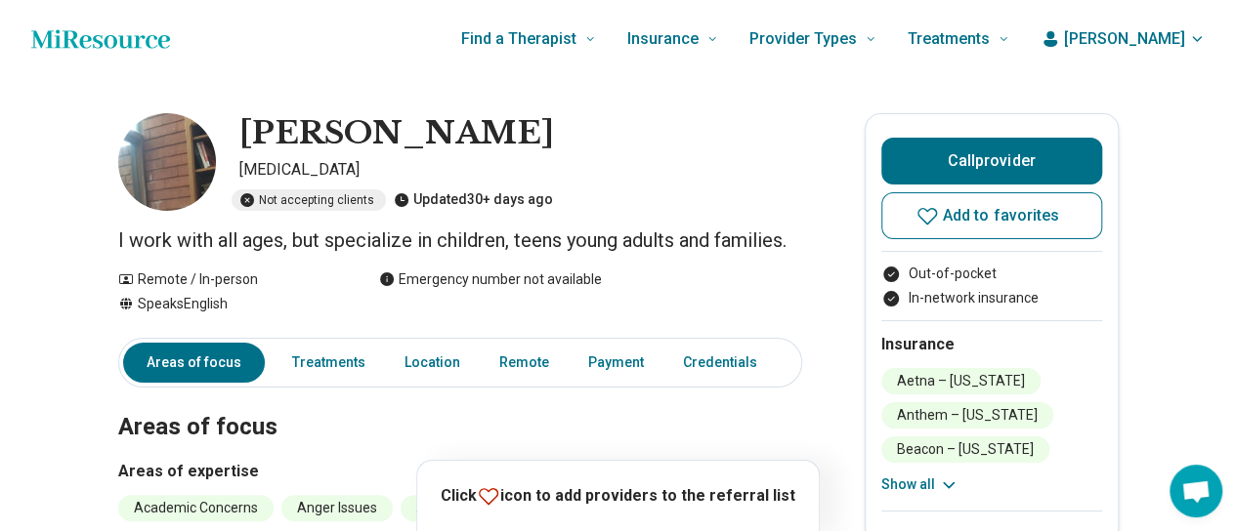
scroll to position [293, 0]
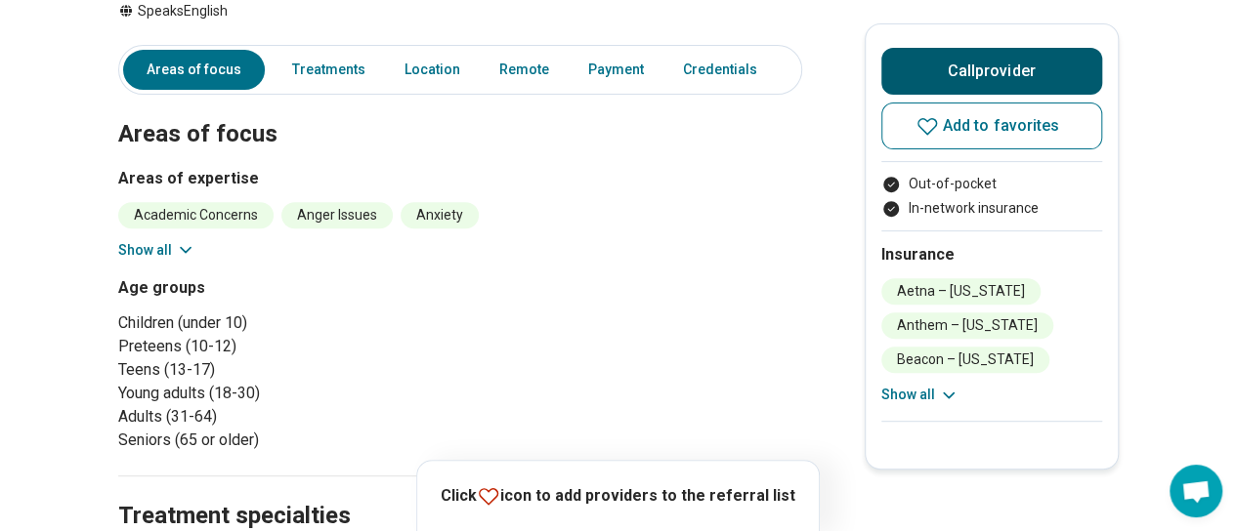
click at [922, 81] on button "Call provider" at bounding box center [991, 71] width 221 height 47
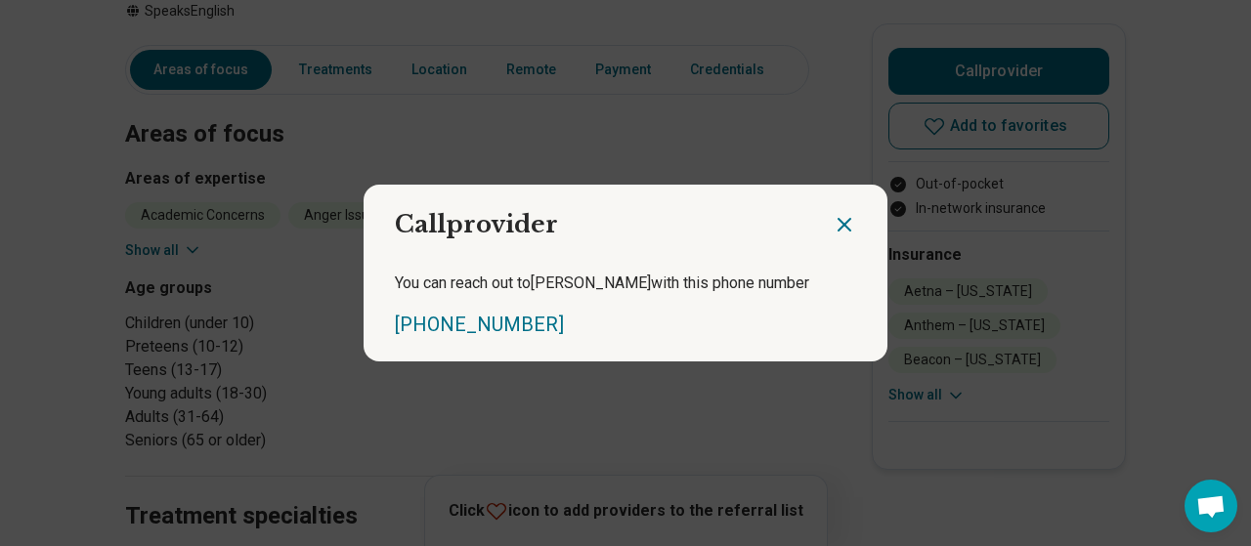
click at [838, 222] on icon "Close dialog" at bounding box center [844, 225] width 12 height 12
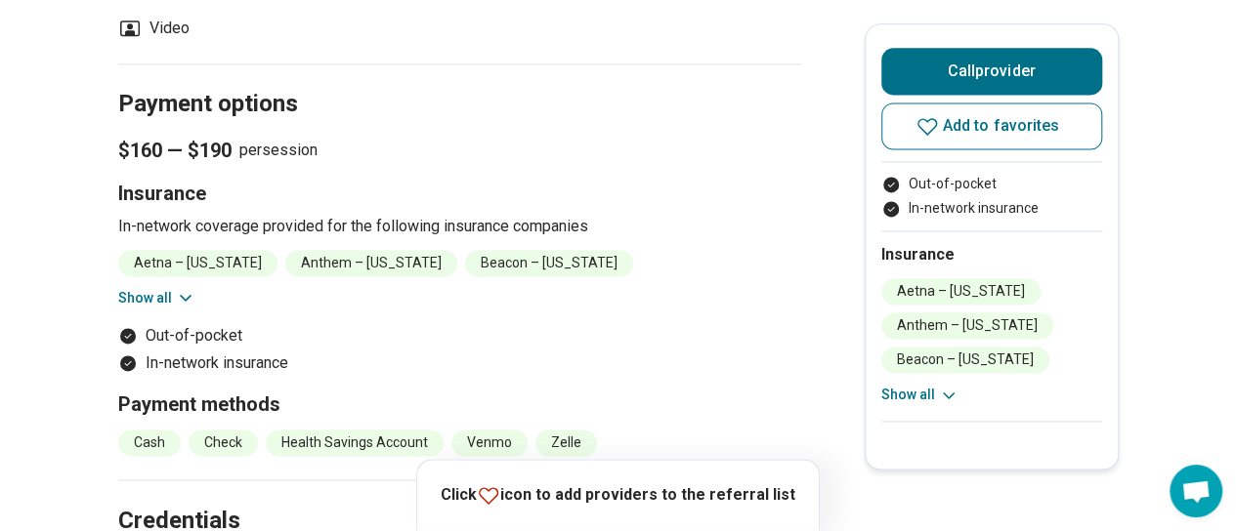
scroll to position [1368, 0]
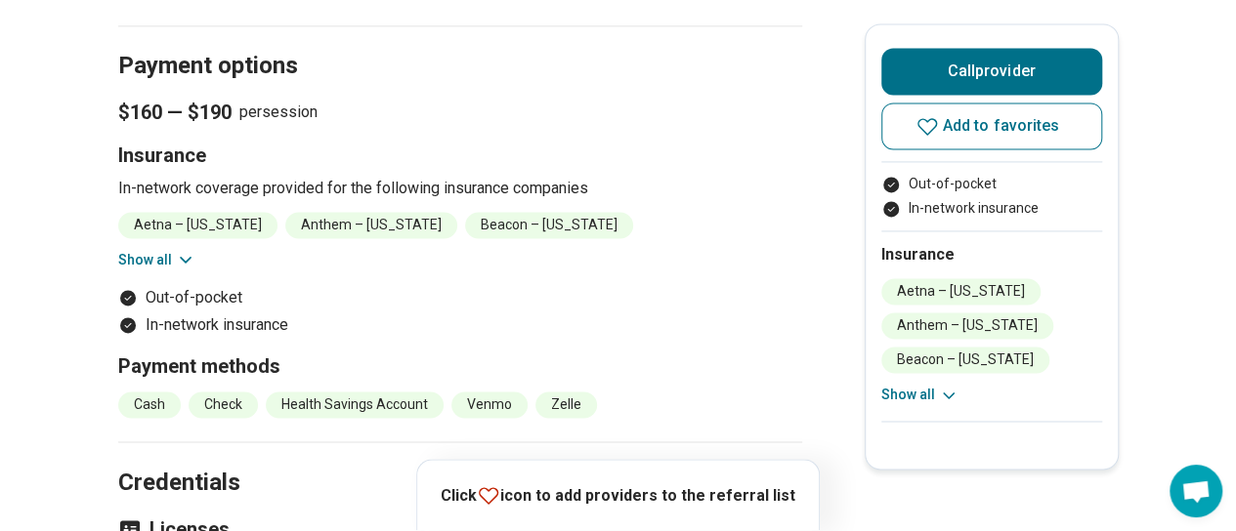
click at [189, 256] on icon at bounding box center [186, 260] width 20 height 20
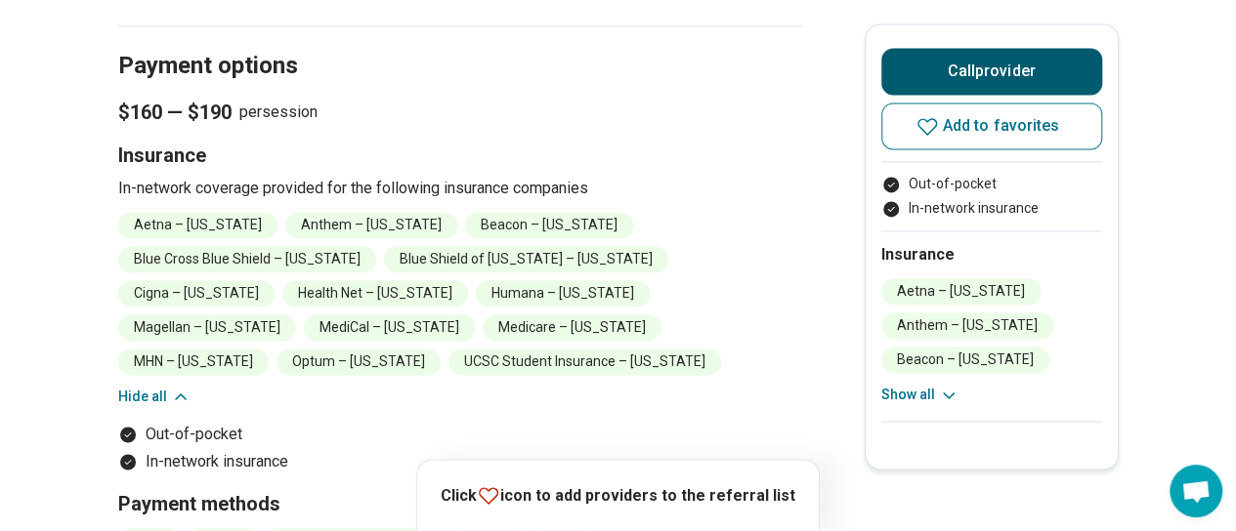
click at [991, 56] on button "Call provider" at bounding box center [991, 71] width 221 height 47
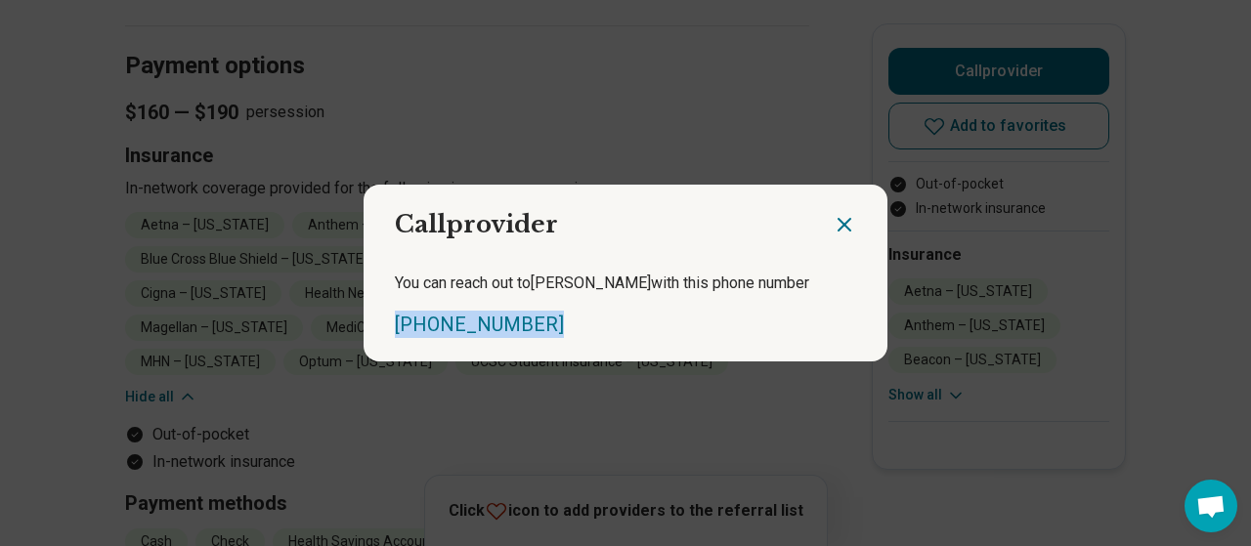
drag, startPoint x: 549, startPoint y: 318, endPoint x: 369, endPoint y: 306, distance: 180.2
click at [369, 306] on div "You can reach out to Jon with this phone number (831) 425-0272" at bounding box center [625, 304] width 524 height 113
copy link "(831) 425-0272"
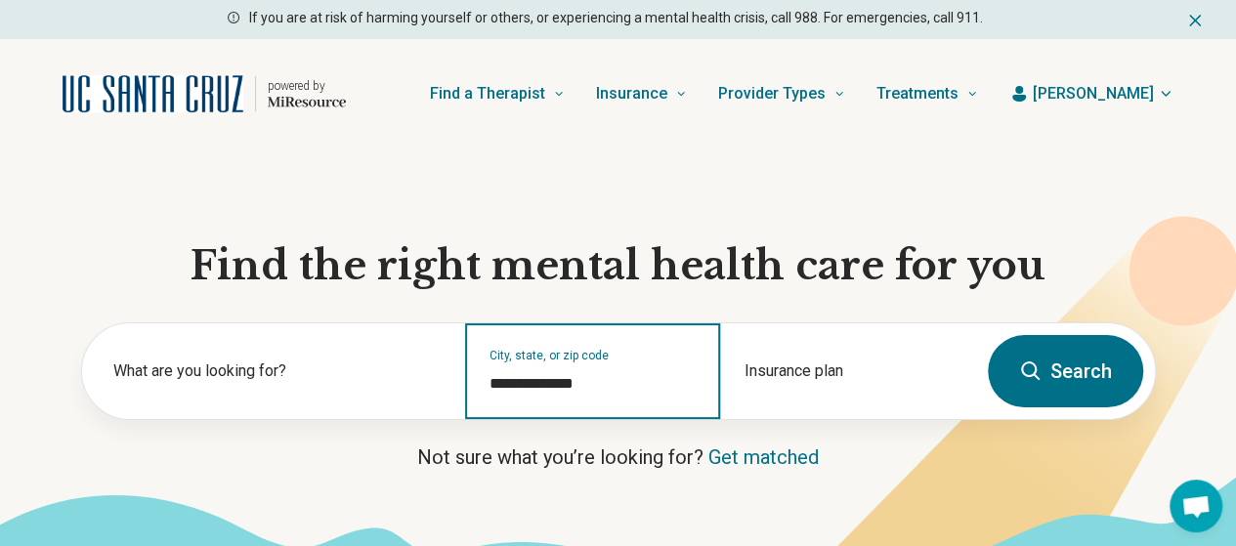
click at [675, 396] on input "**********" at bounding box center [592, 383] width 207 height 23
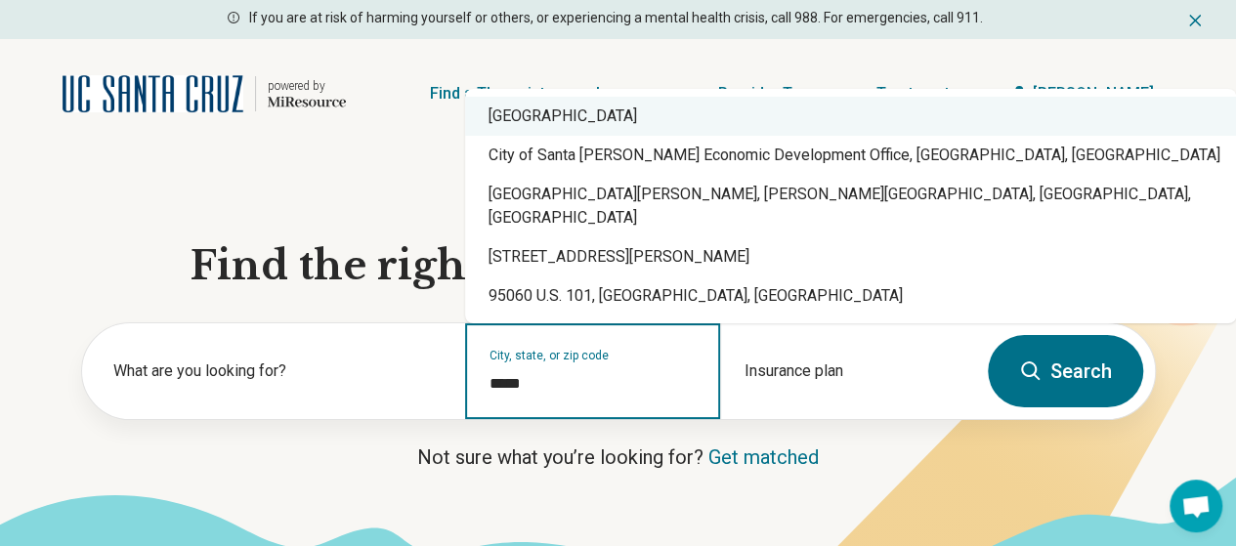
click at [647, 136] on div "Santa Cruz, CA 95060" at bounding box center [850, 116] width 771 height 39
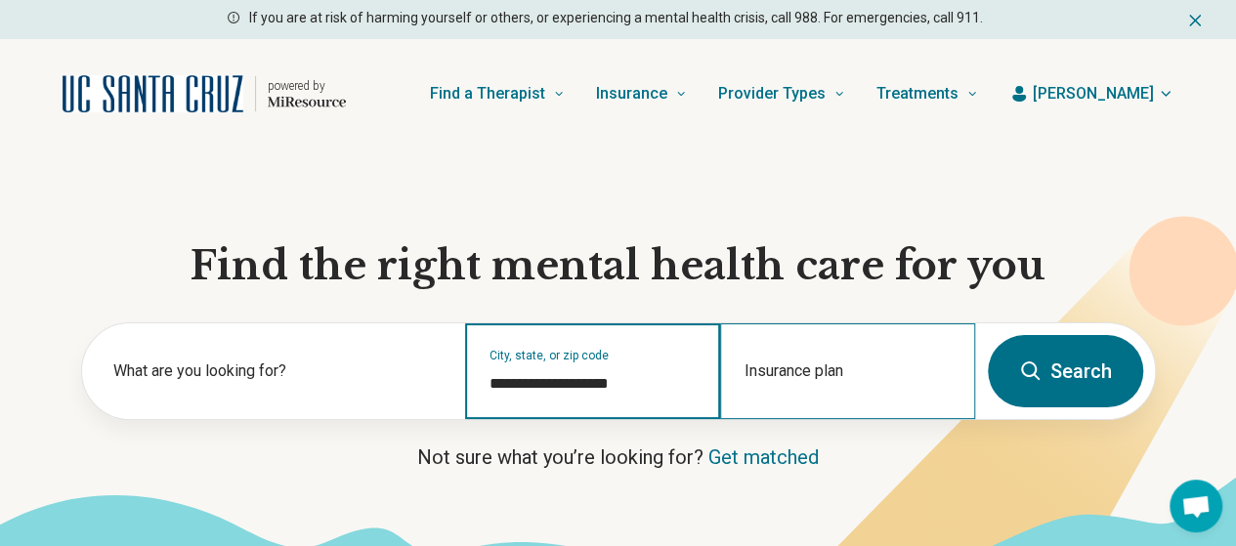
type input "**********"
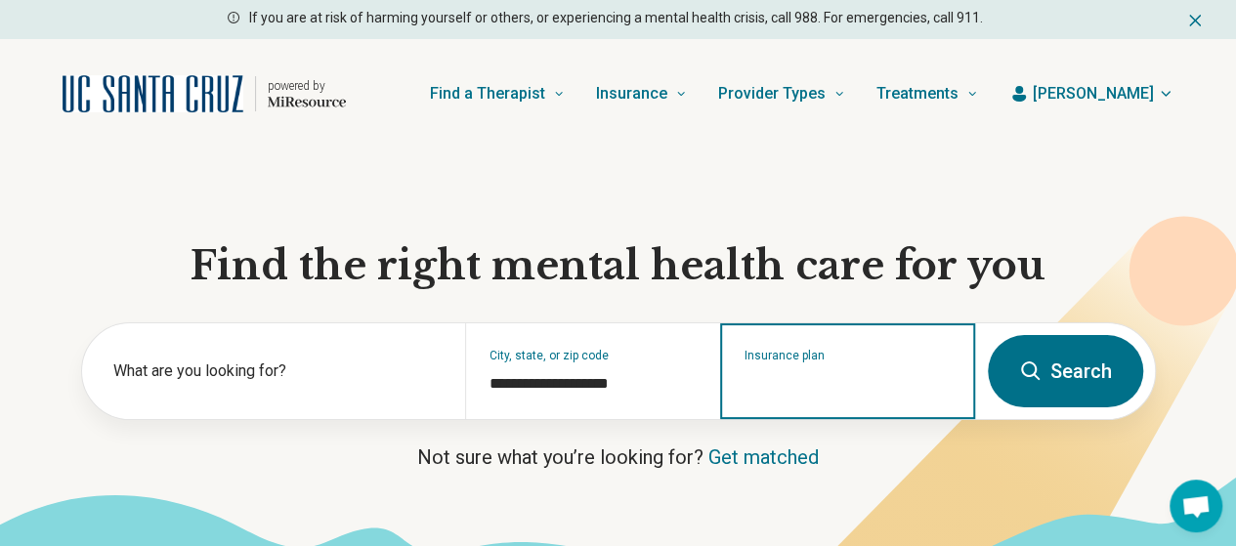
click at [814, 392] on input "Insurance plan" at bounding box center [847, 383] width 207 height 23
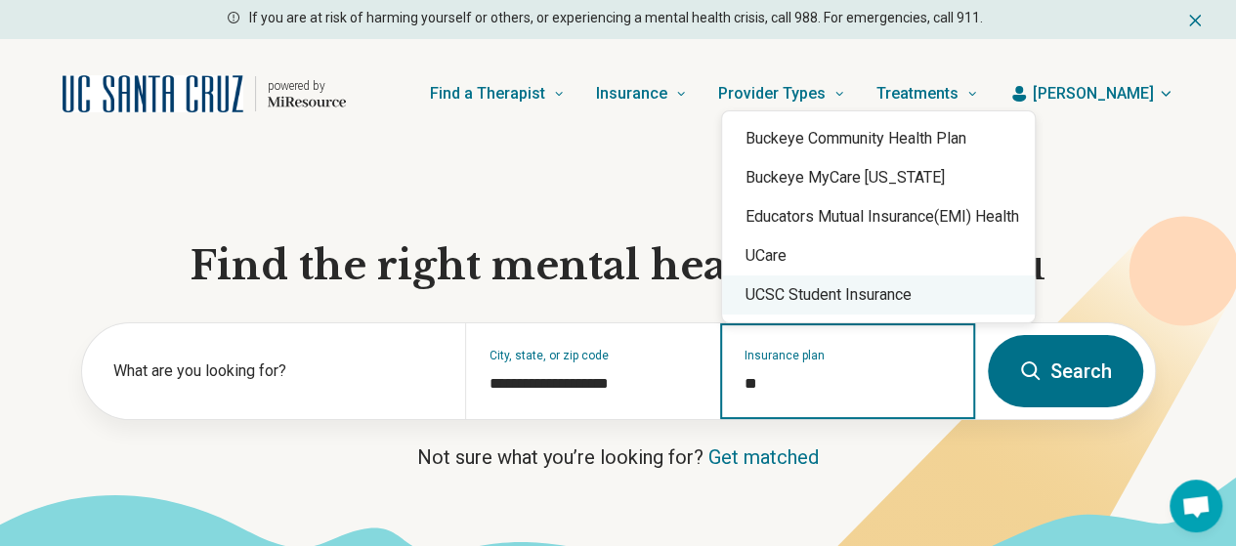
click at [861, 292] on div "UCSC Student Insurance" at bounding box center [878, 295] width 313 height 39
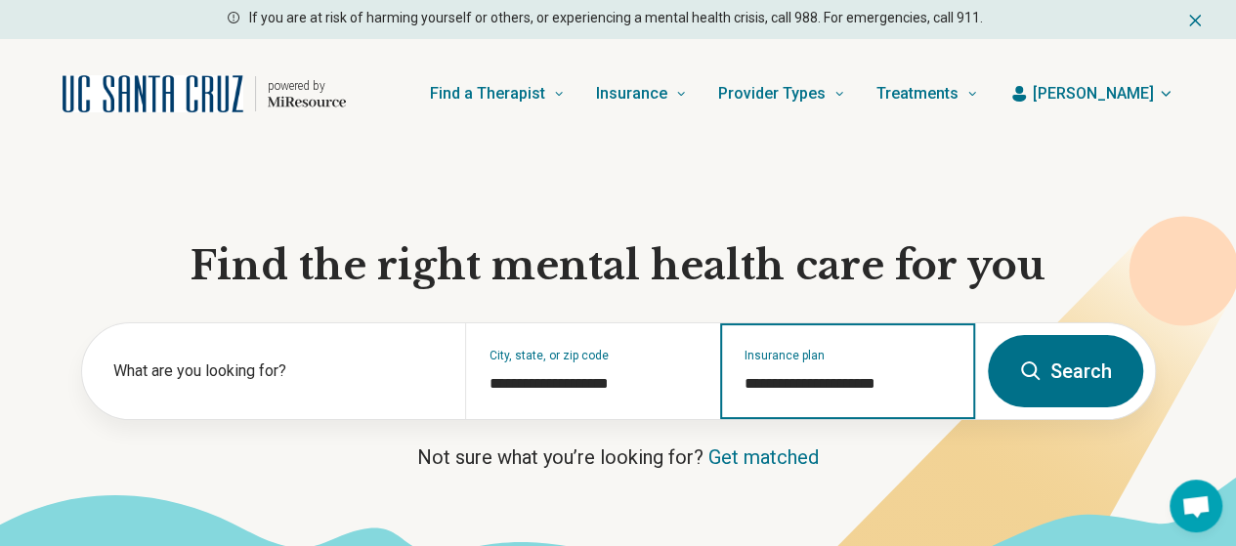
type input "**********"
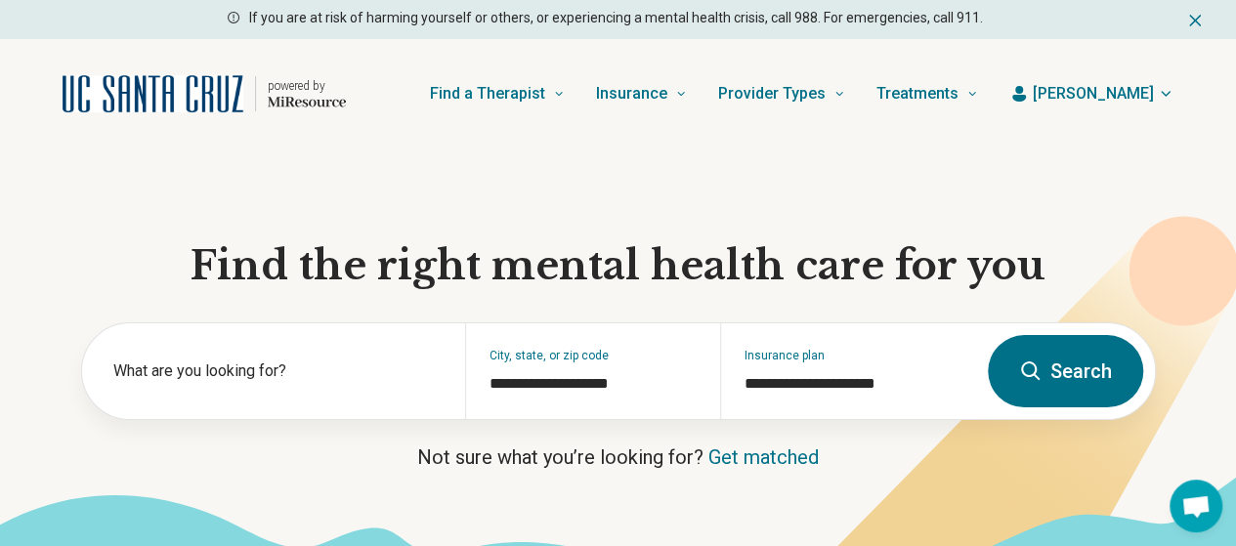
click at [1084, 394] on button "Search" at bounding box center [1065, 371] width 155 height 72
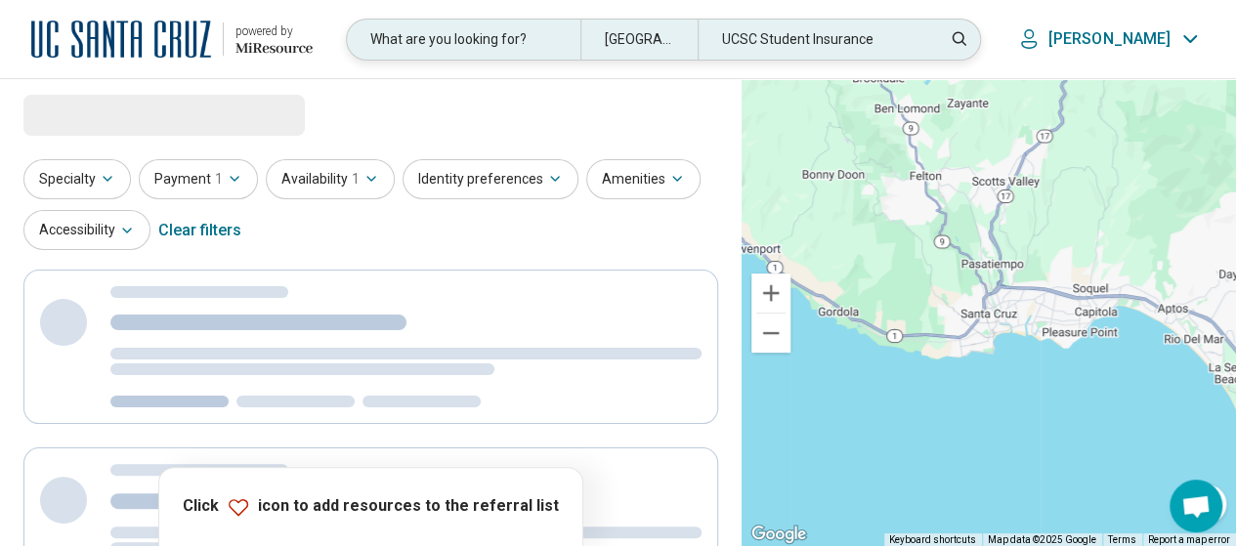
select select "***"
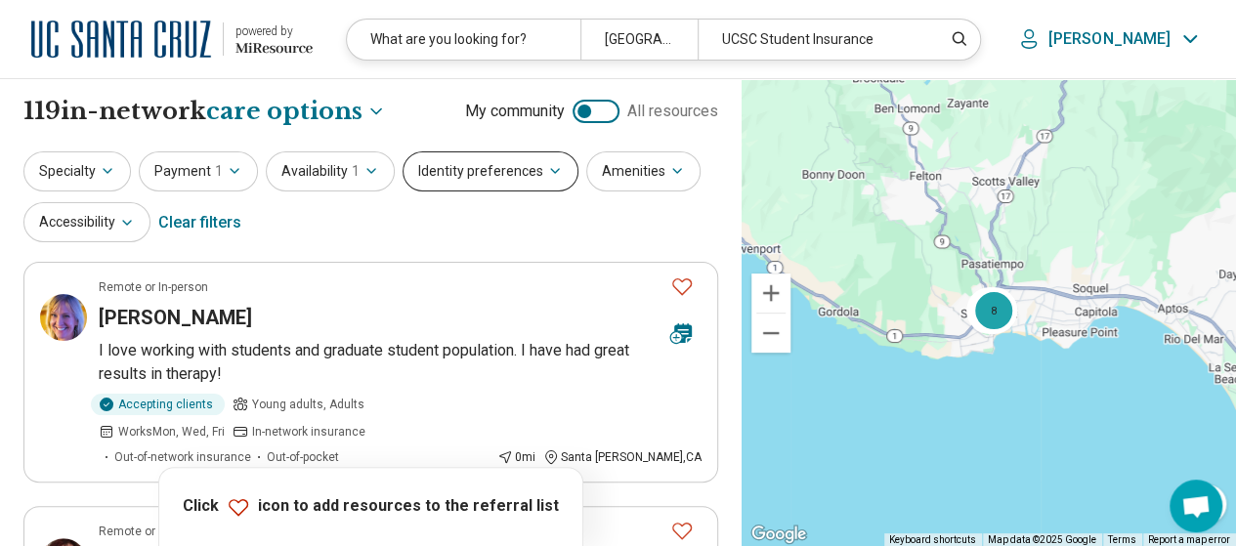
click at [512, 175] on button "Identity preferences" at bounding box center [491, 171] width 176 height 40
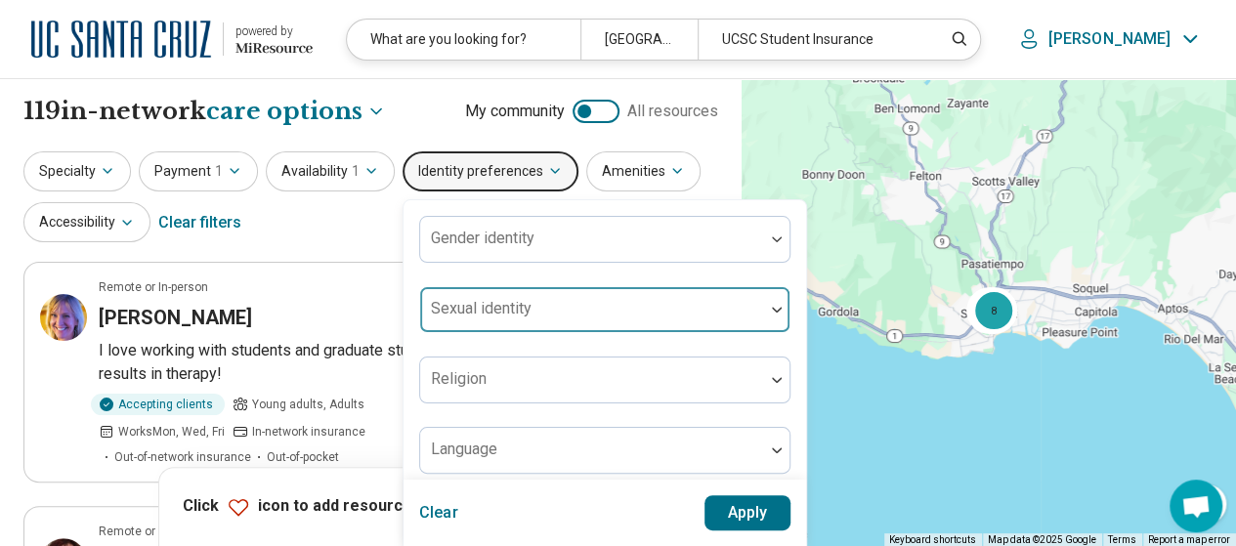
click at [533, 304] on div at bounding box center [592, 317] width 328 height 27
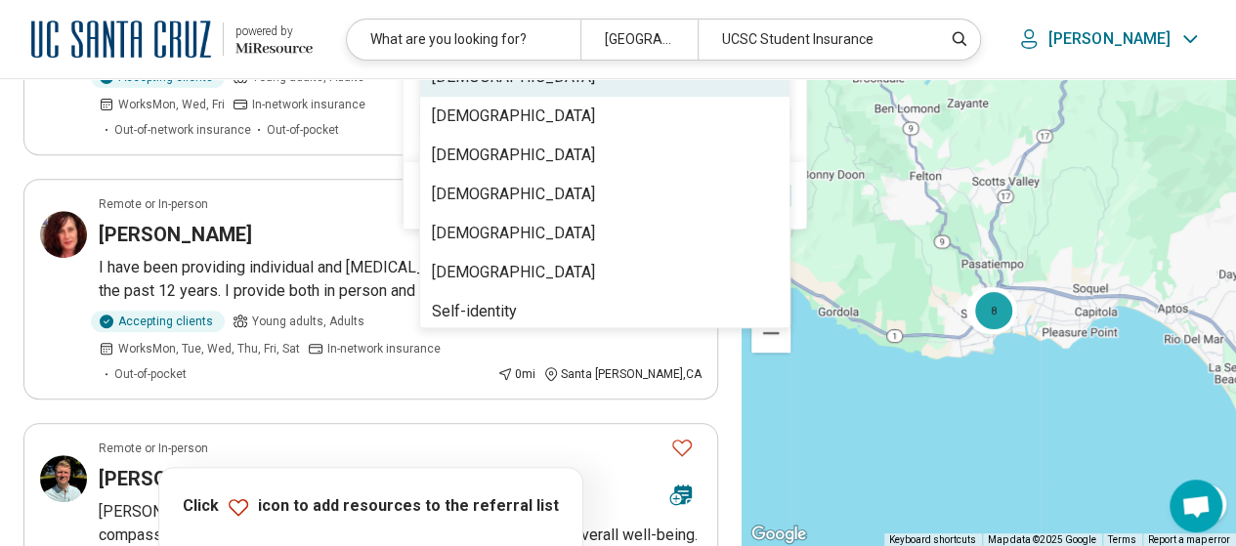
scroll to position [332, 0]
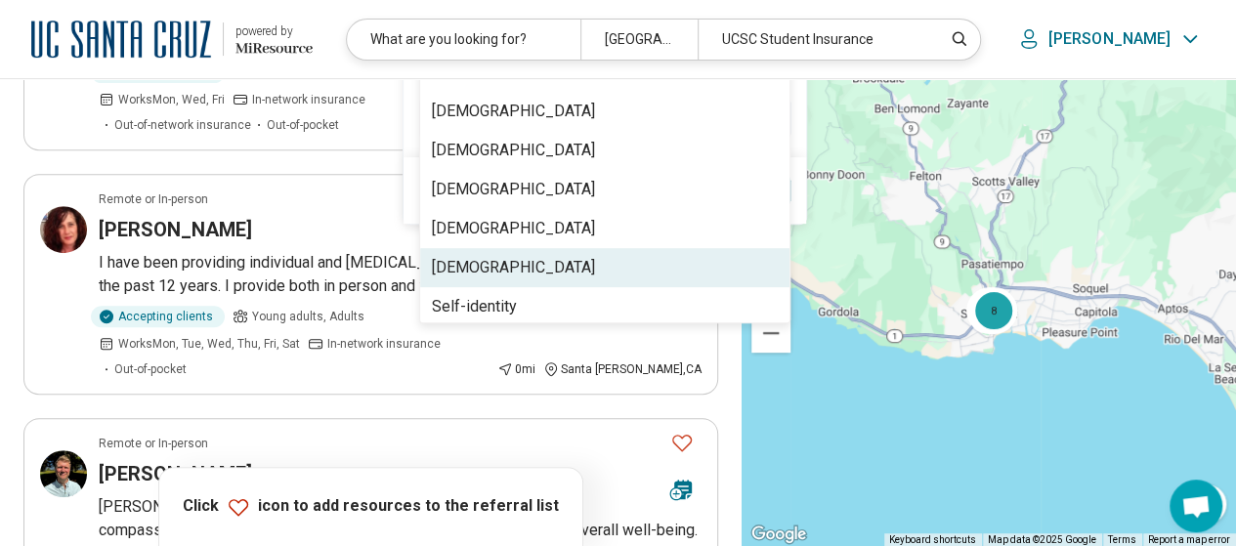
click at [559, 249] on div "Queer" at bounding box center [604, 267] width 369 height 39
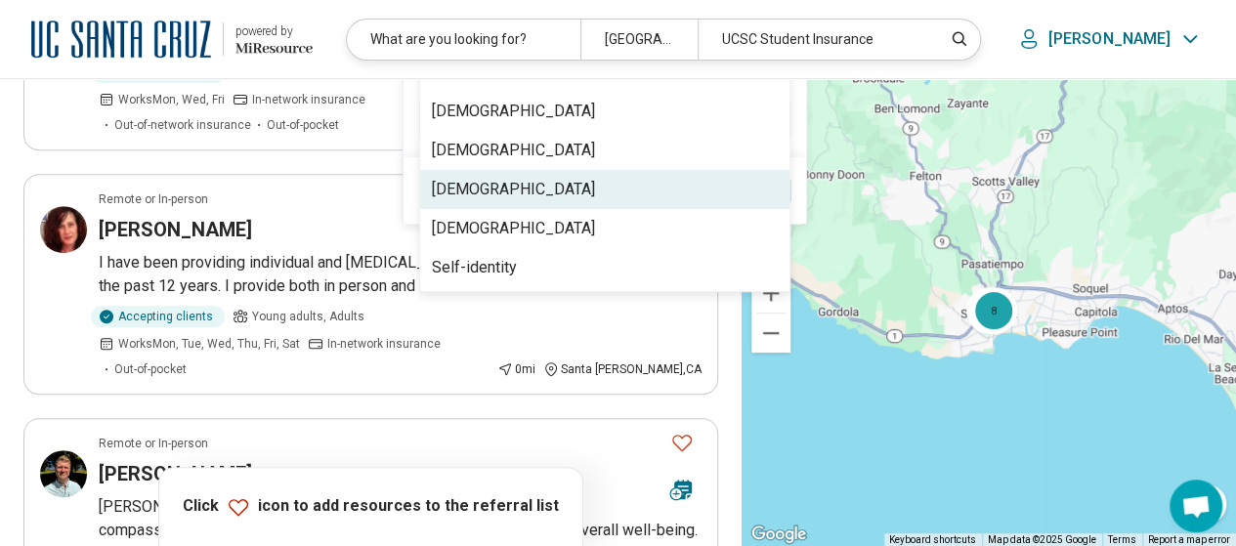
click at [788, 185] on div "Clear Apply" at bounding box center [605, 190] width 403 height 66
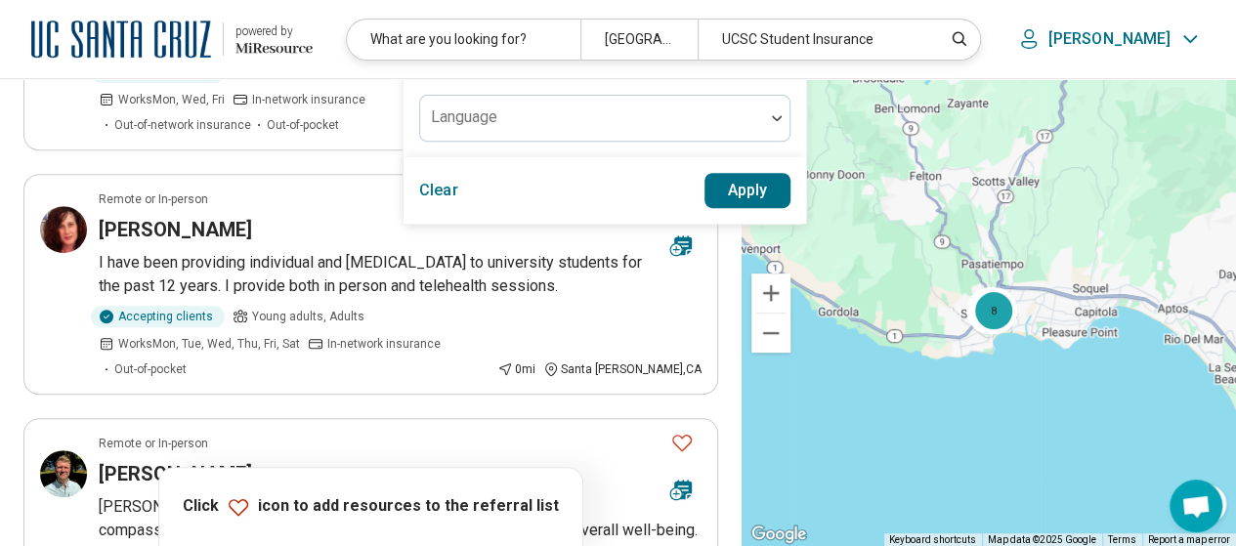
click at [764, 198] on button "Apply" at bounding box center [747, 190] width 87 height 35
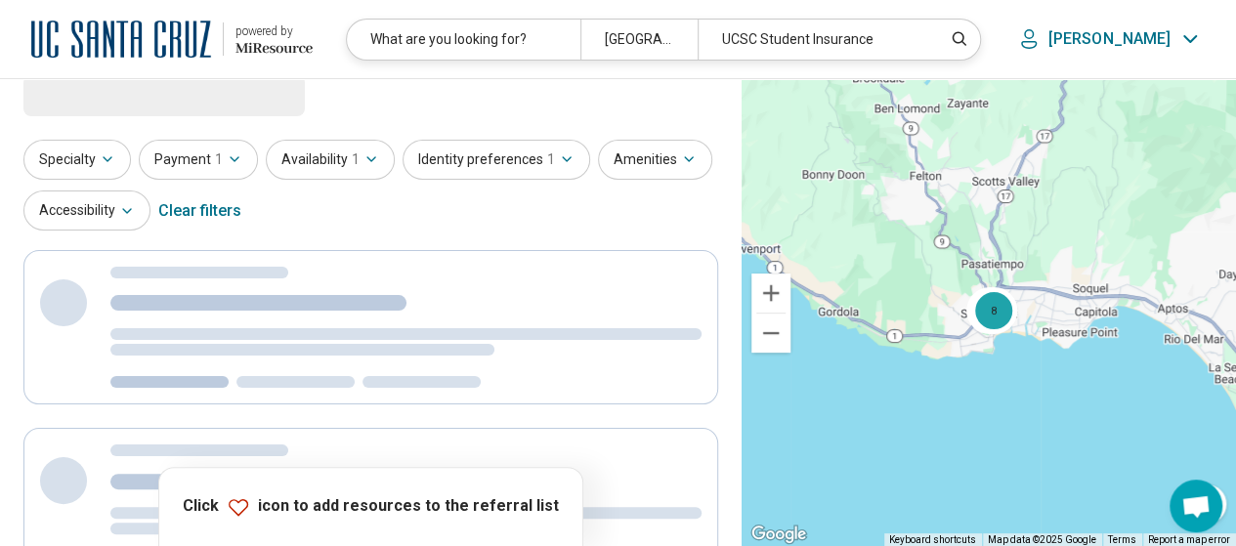
scroll to position [0, 0]
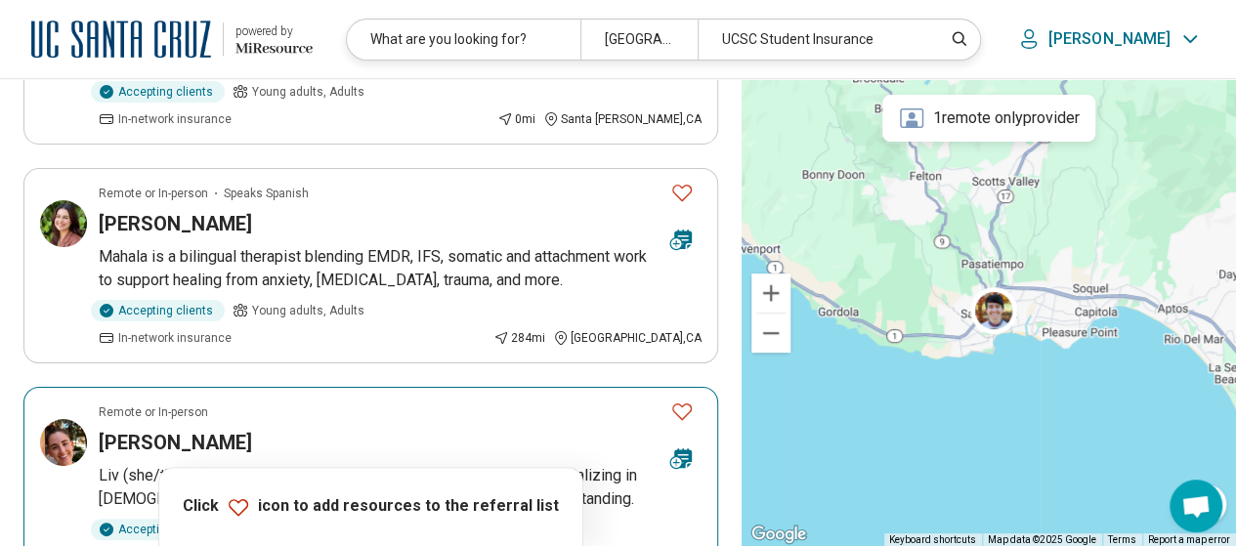
scroll to position [293, 0]
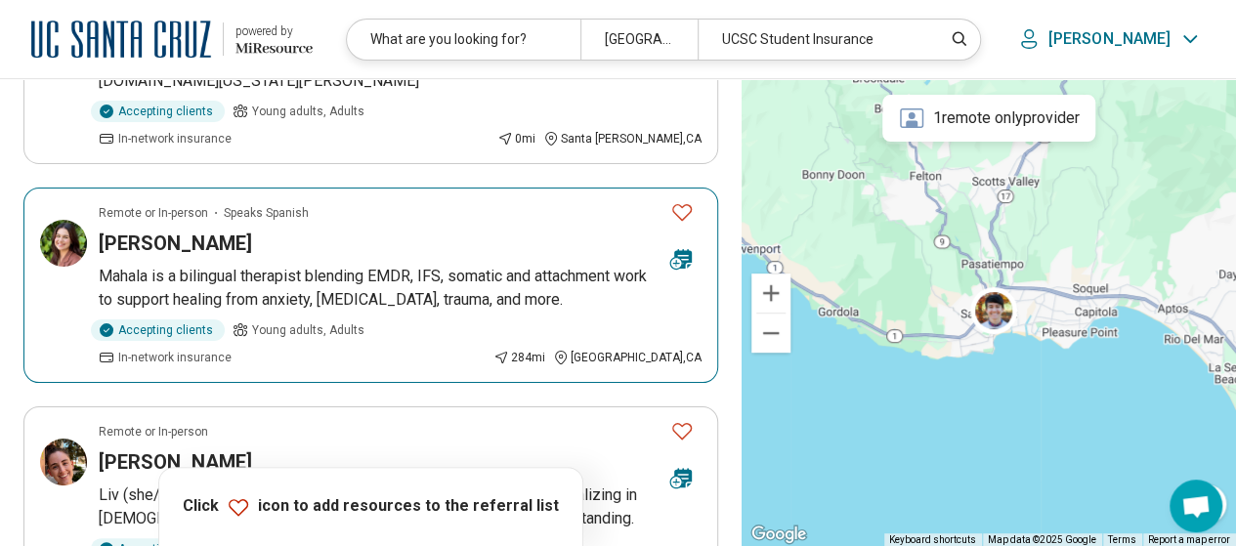
click at [397, 204] on div "Remote or In-person Speaks Spanish" at bounding box center [377, 213] width 556 height 18
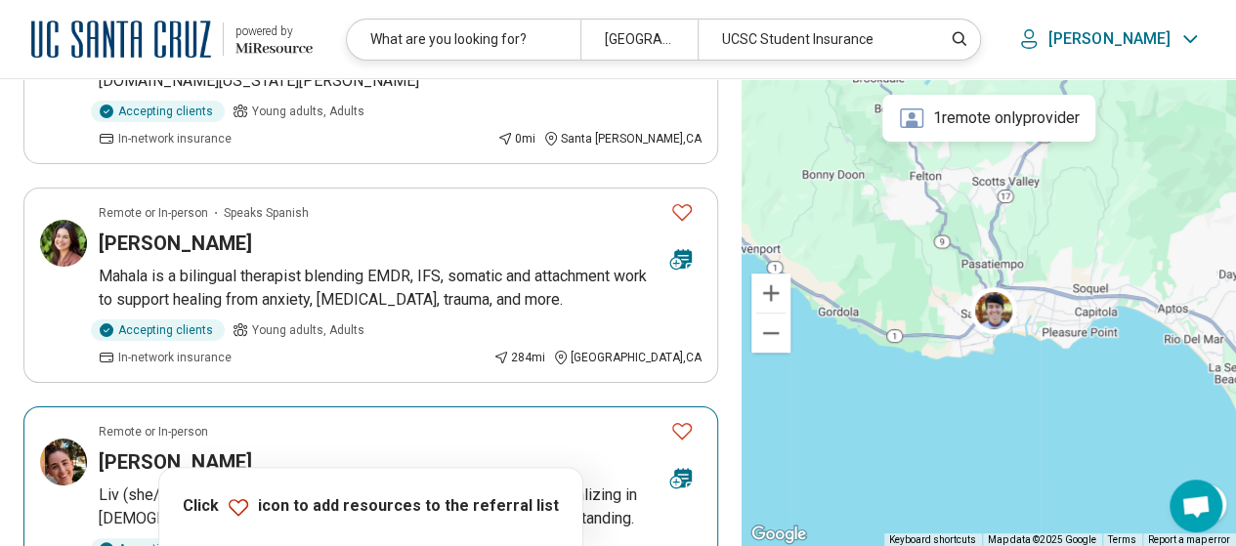
click at [352, 406] on article "Remote or In-person Olivia Harrington Liv (she/they) has a person-centered, com…" at bounding box center [370, 503] width 695 height 195
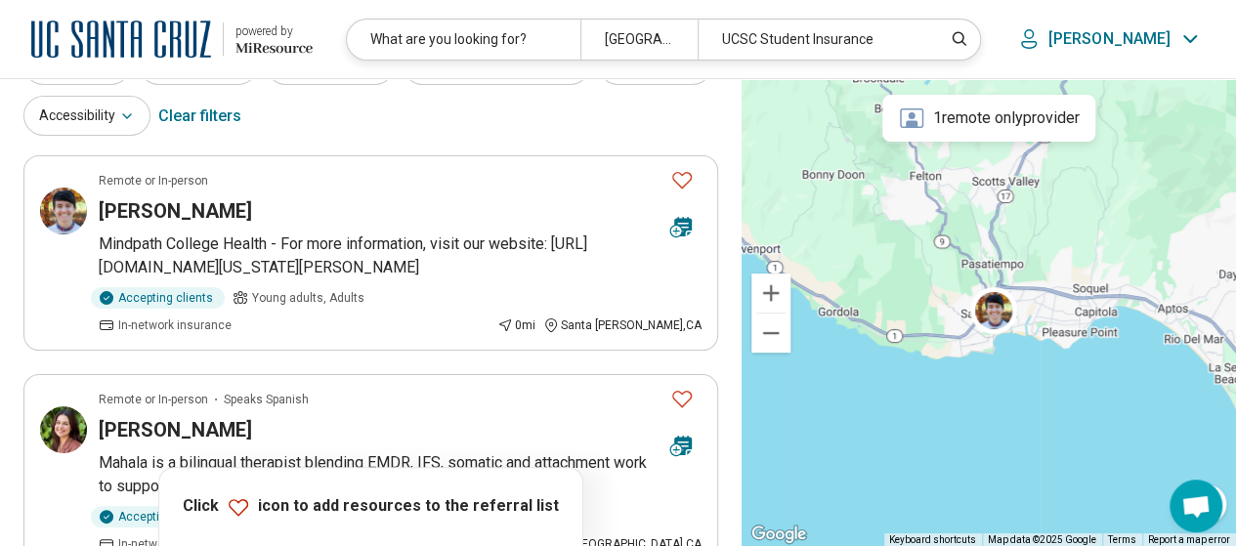
scroll to position [0, 0]
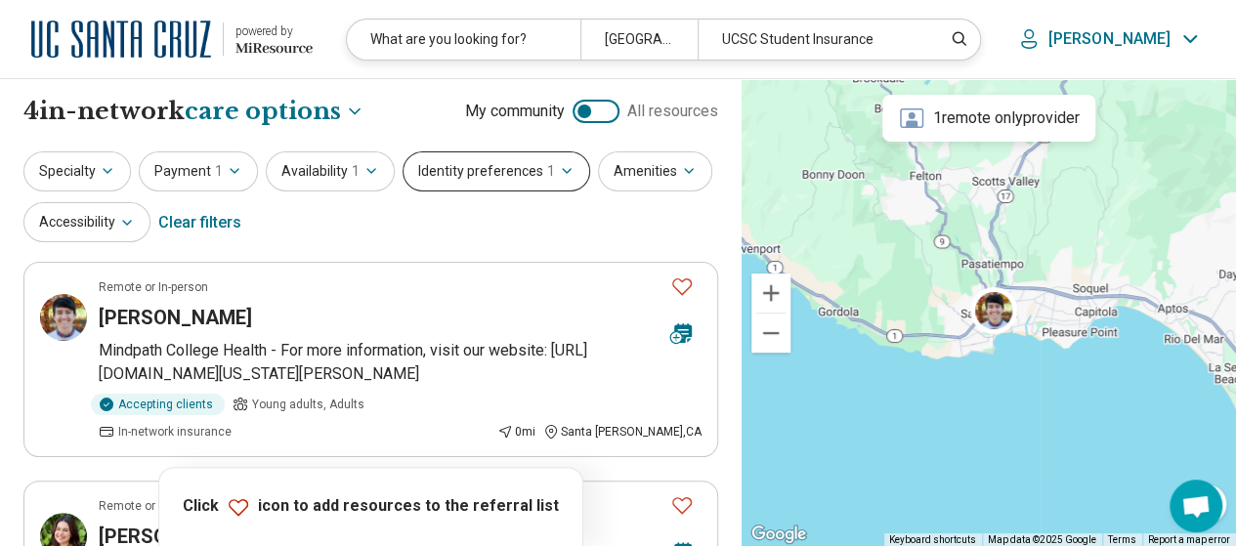
click at [530, 174] on button "Identity preferences 1" at bounding box center [497, 171] width 188 height 40
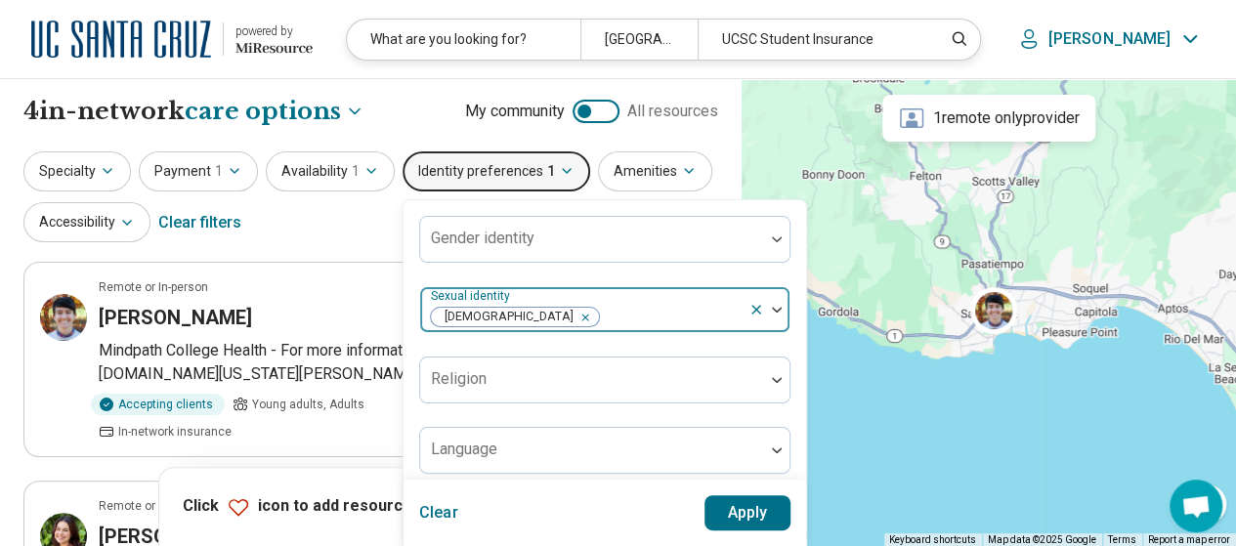
click at [577, 315] on icon "Remove [object Object]" at bounding box center [580, 317] width 7 height 7
click at [741, 517] on button "Apply" at bounding box center [747, 512] width 87 height 35
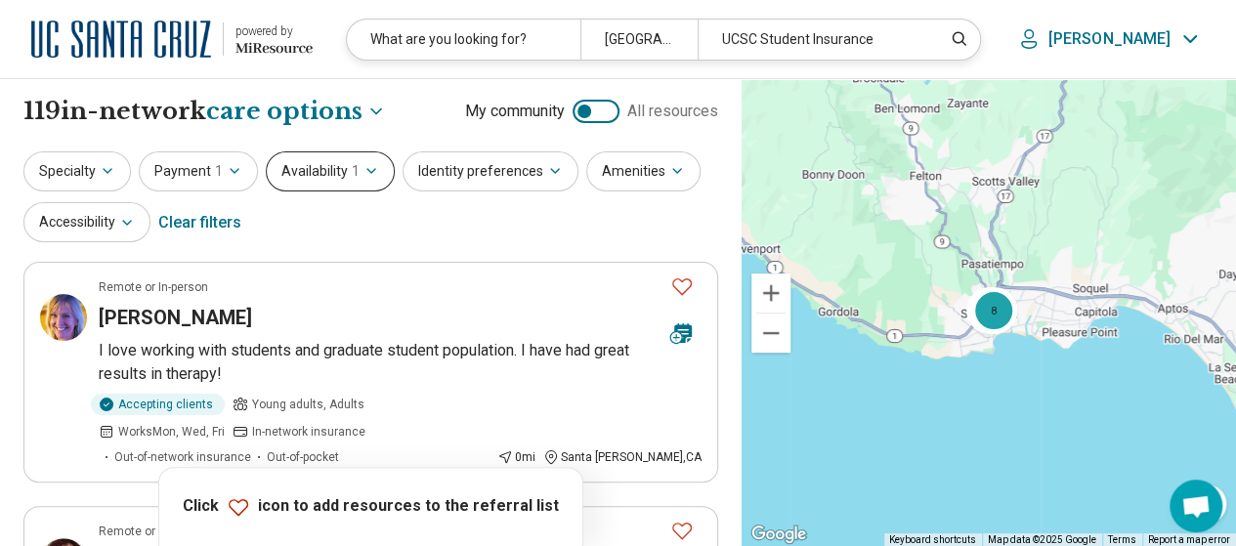
click at [355, 179] on button "Availability 1" at bounding box center [330, 171] width 129 height 40
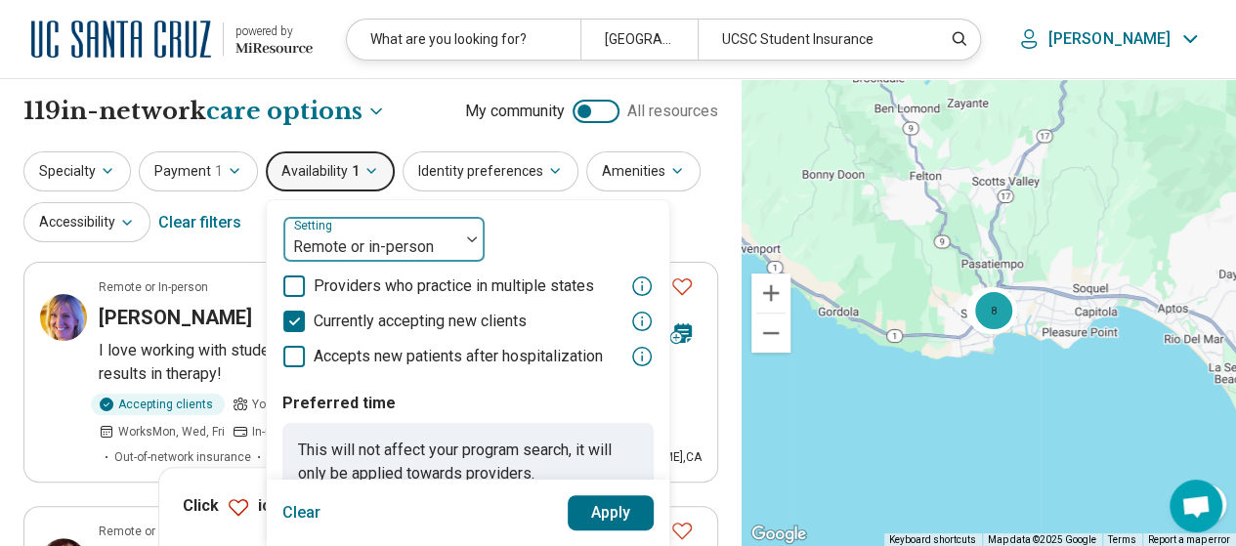
click at [395, 230] on div "Remote or in-person" at bounding box center [371, 239] width 176 height 43
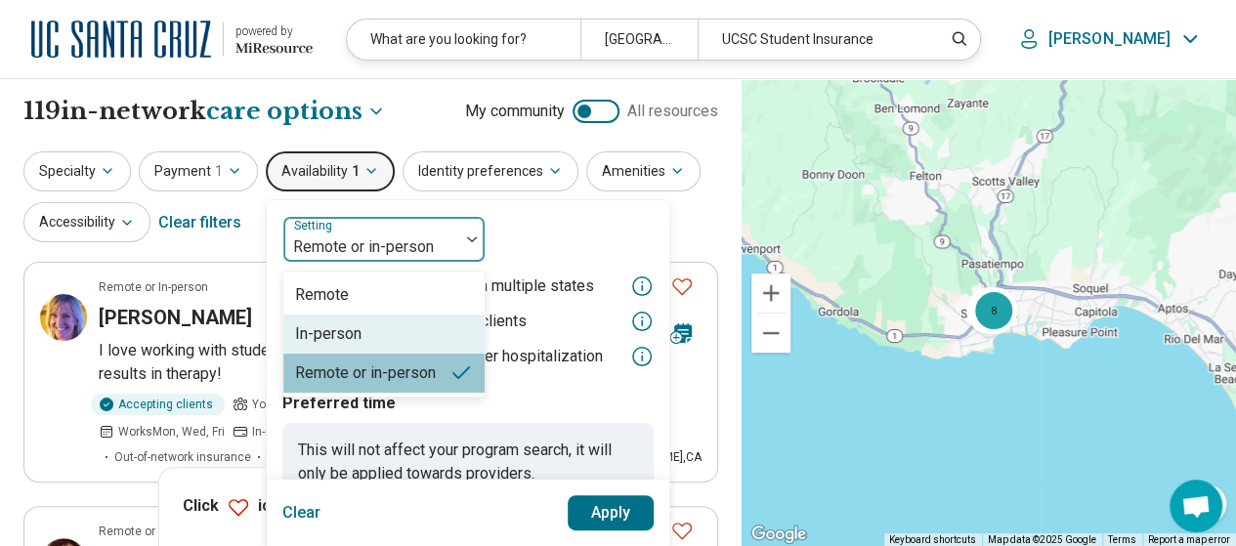
click at [359, 327] on div "In-person" at bounding box center [383, 334] width 201 height 39
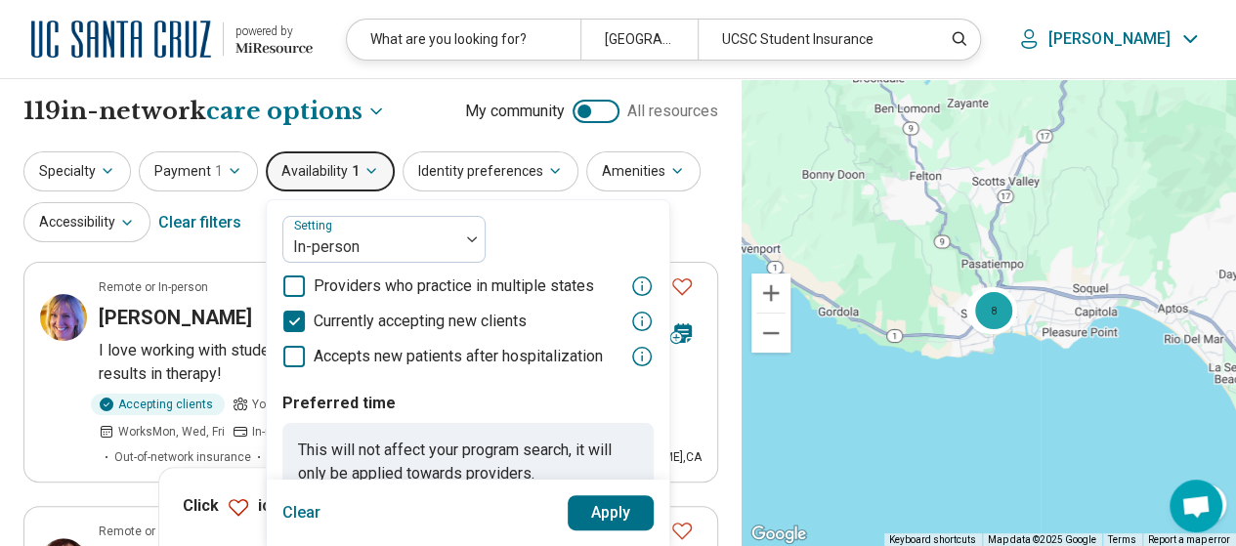
click at [628, 517] on button "Apply" at bounding box center [611, 512] width 87 height 35
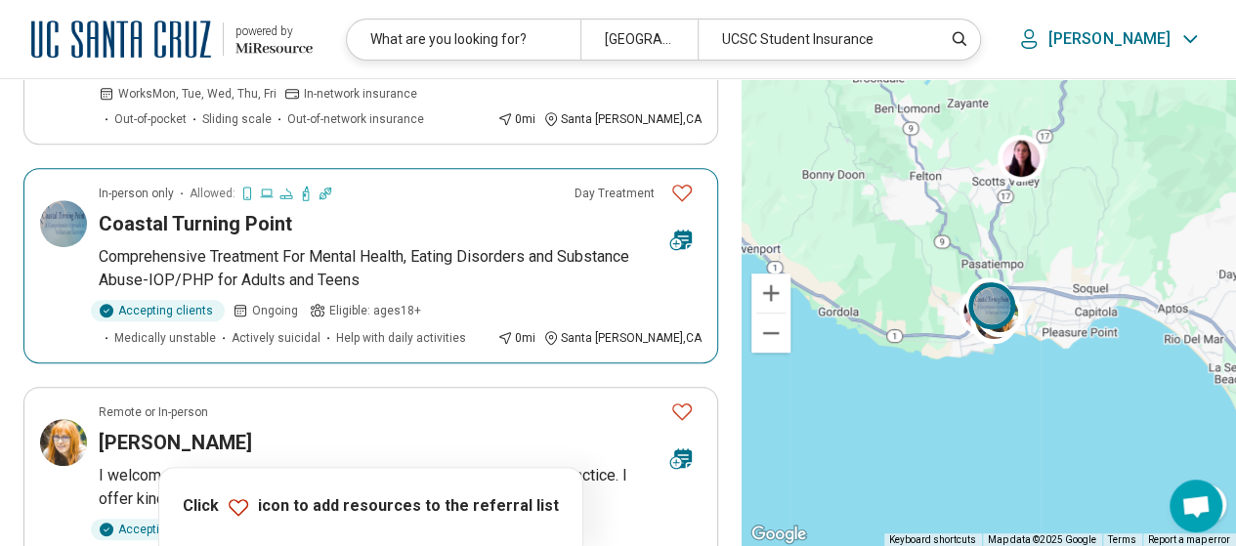
scroll to position [4103, 0]
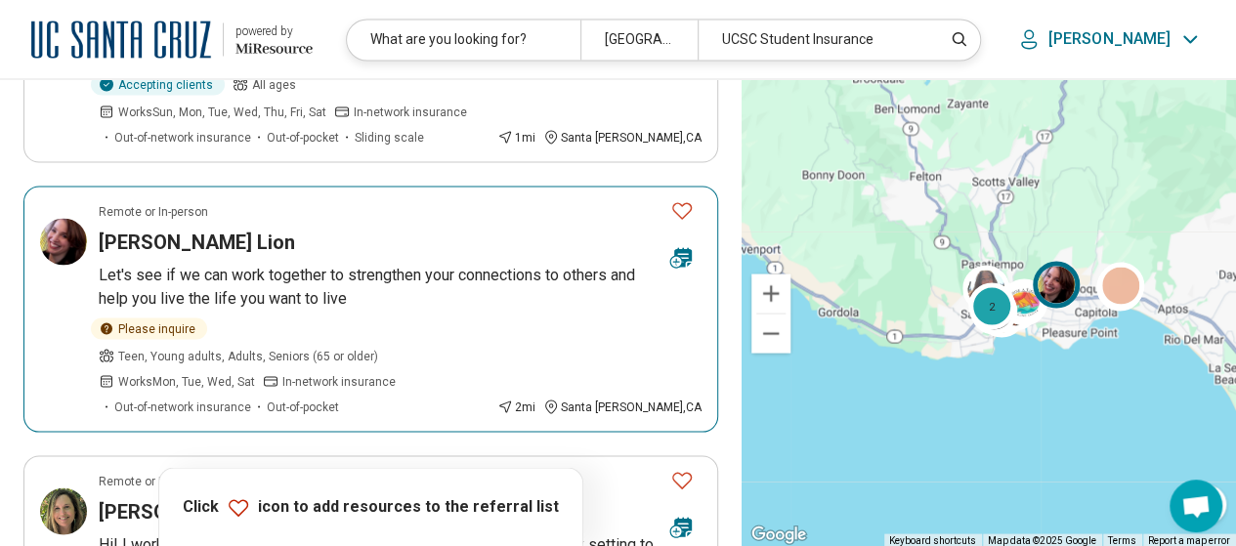
scroll to position [1661, 0]
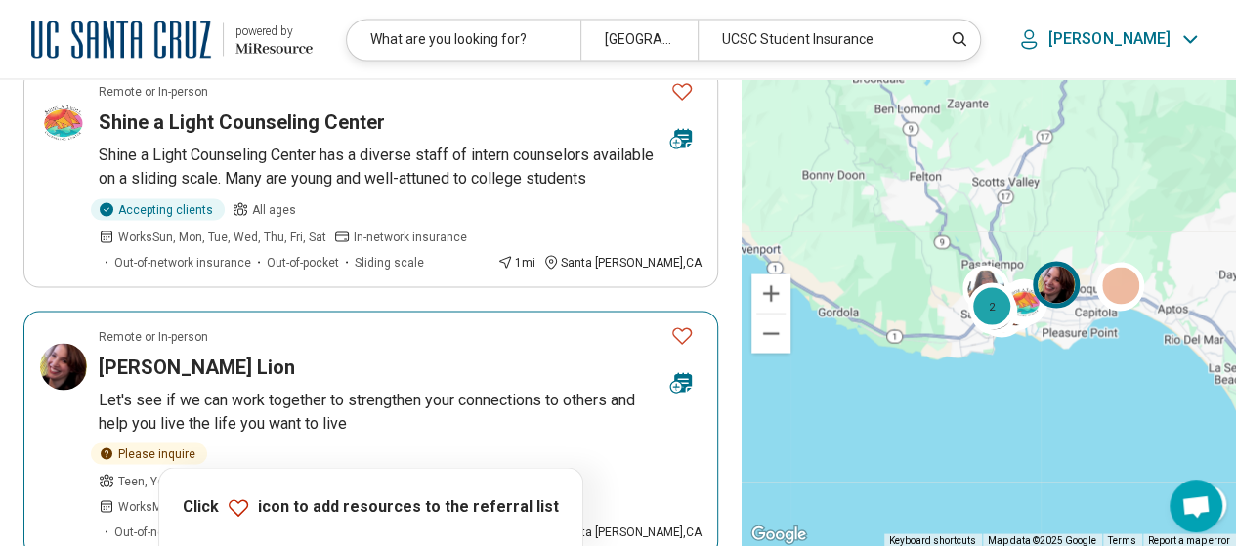
click at [389, 388] on p "Let's see if we can work together to strengthen your connections to others and …" at bounding box center [400, 411] width 603 height 47
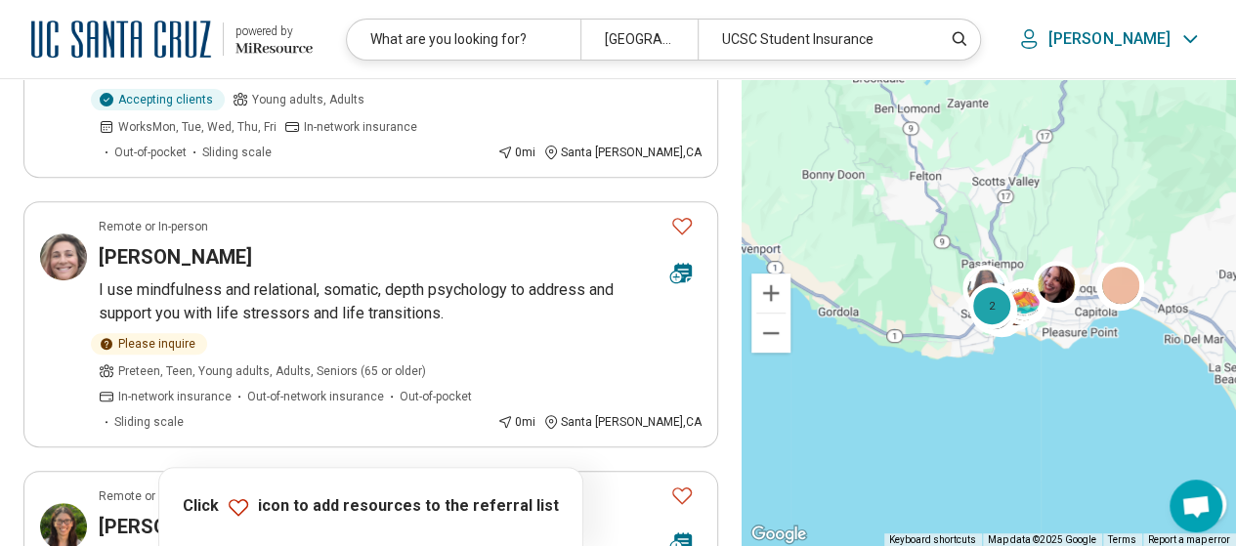
scroll to position [195, 0]
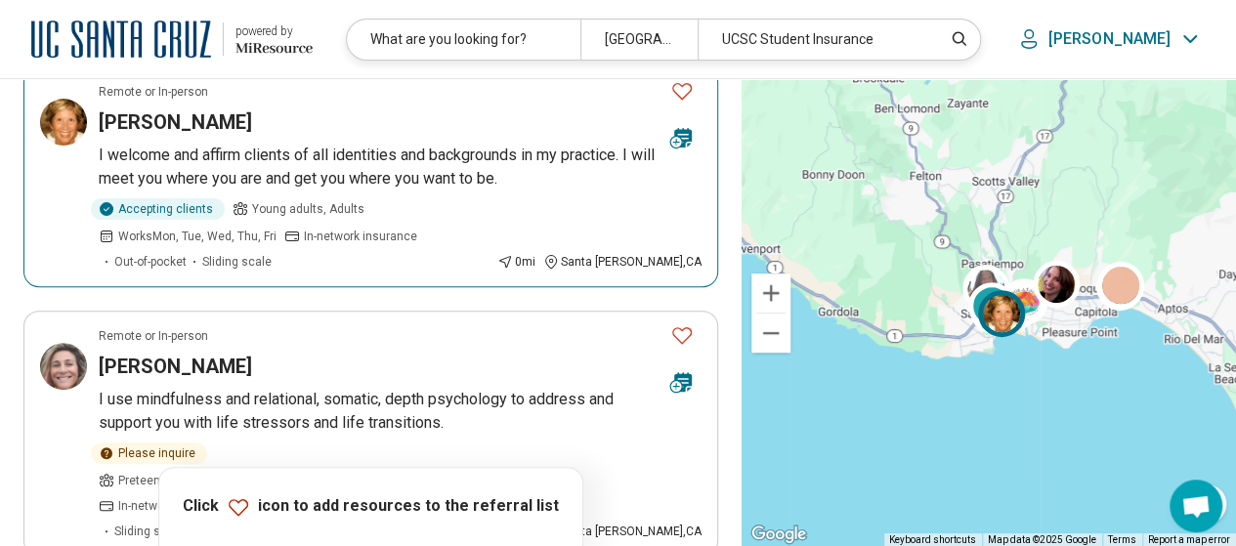
click at [323, 160] on p "I welcome and affirm clients of all identities and backgrounds in my practice. …" at bounding box center [400, 167] width 603 height 47
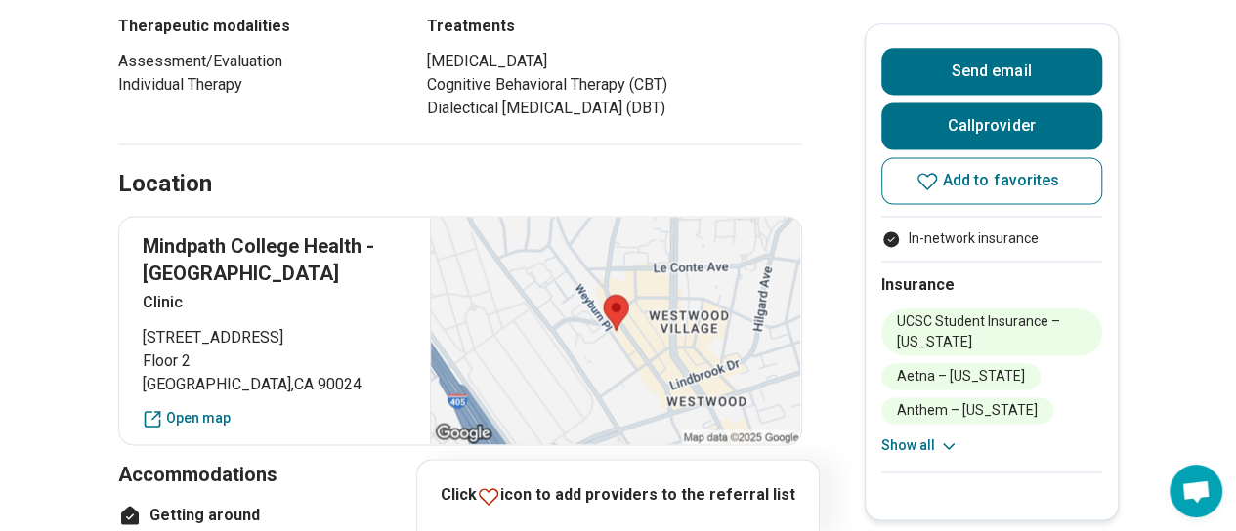
scroll to position [1368, 0]
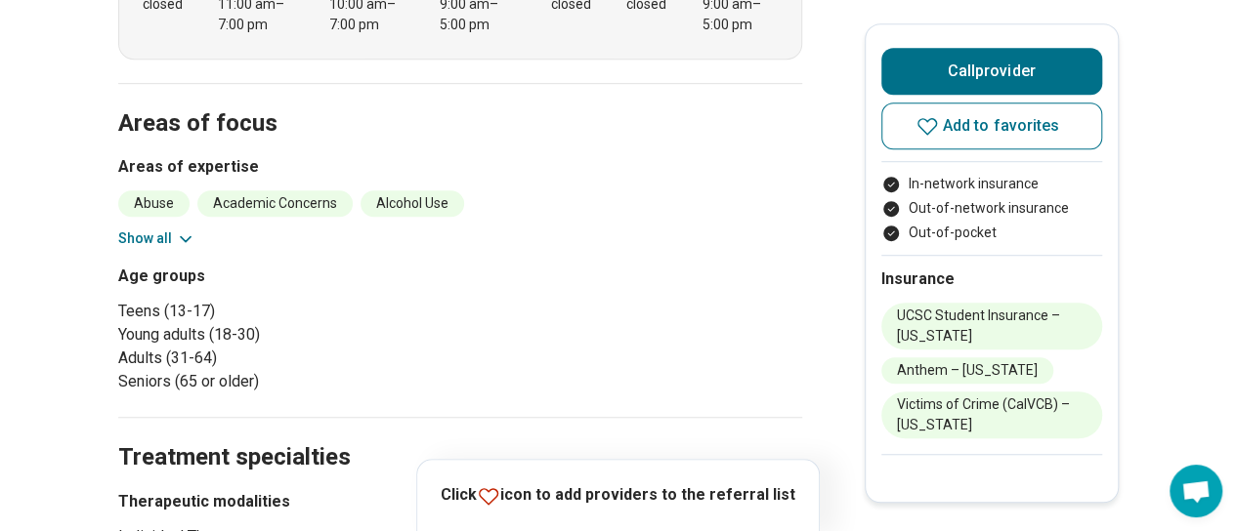
scroll to position [586, 0]
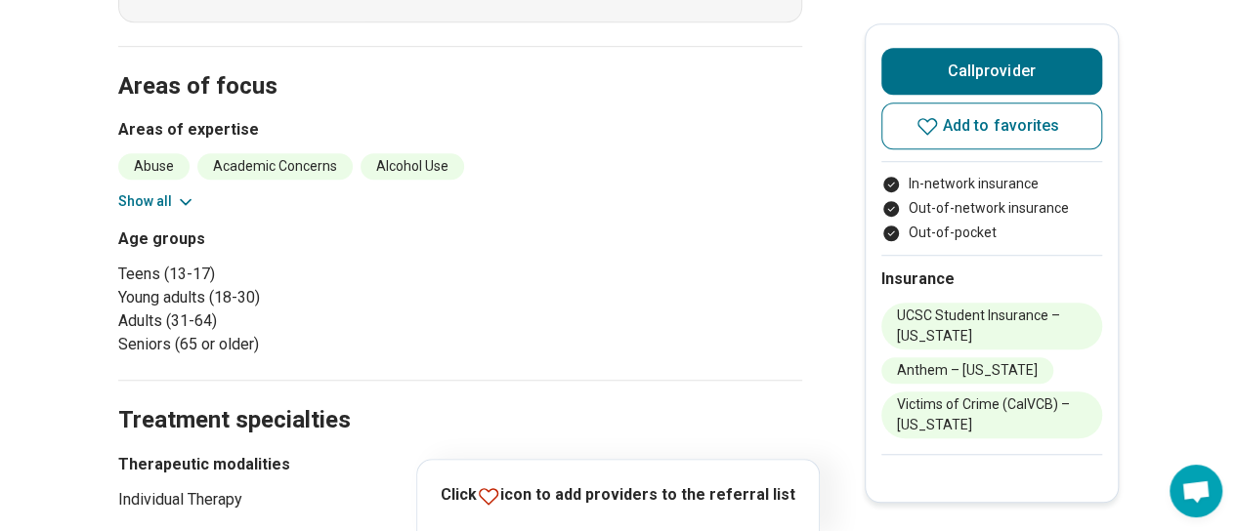
click at [172, 198] on button "Show all" at bounding box center [156, 201] width 77 height 21
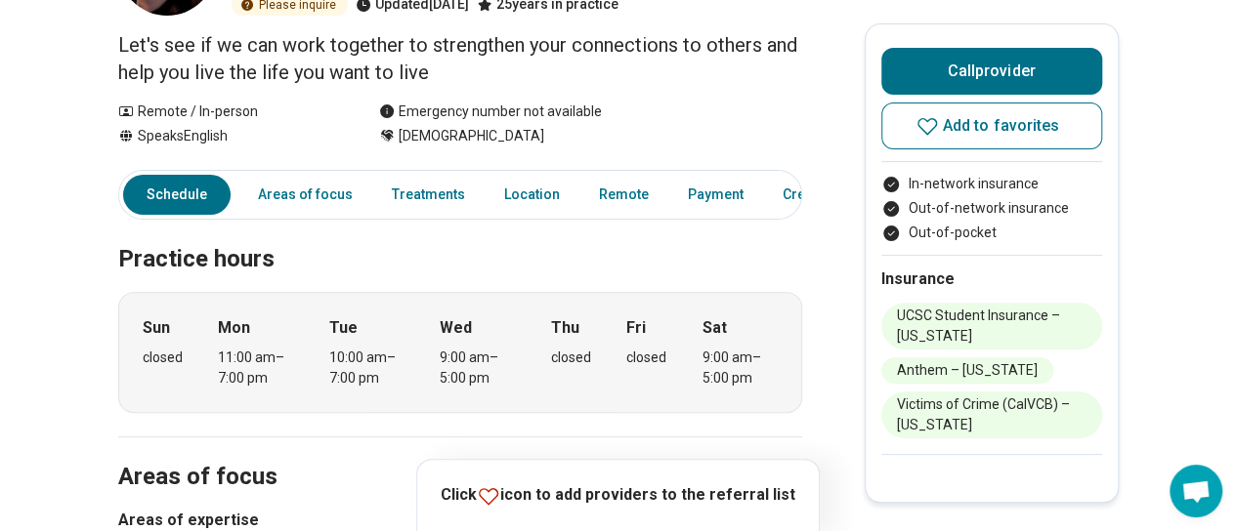
scroll to position [98, 0]
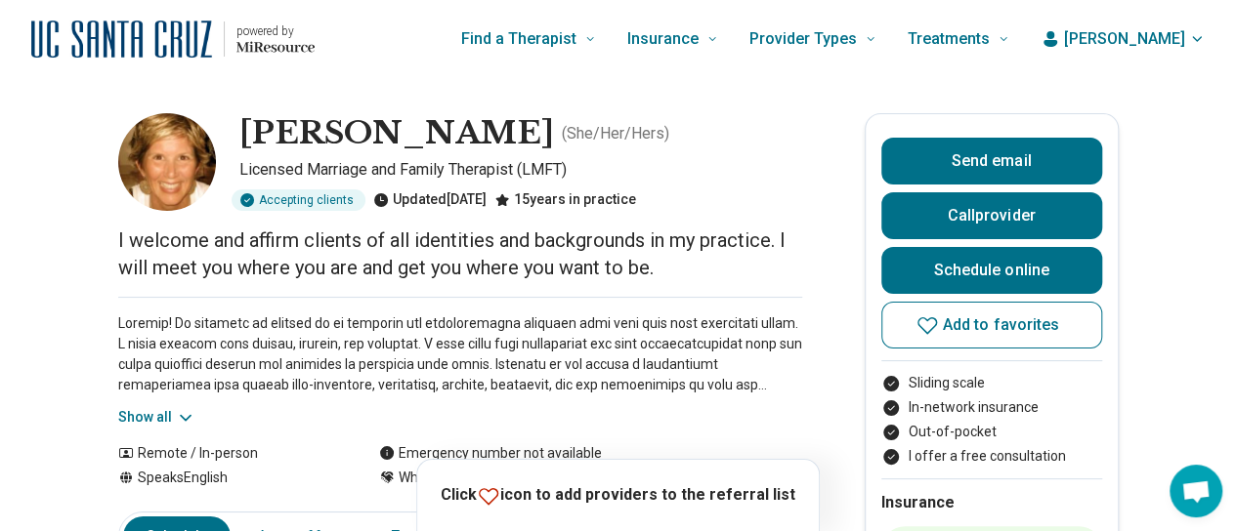
click at [508, 135] on h1 "[PERSON_NAME]" at bounding box center [396, 133] width 315 height 41
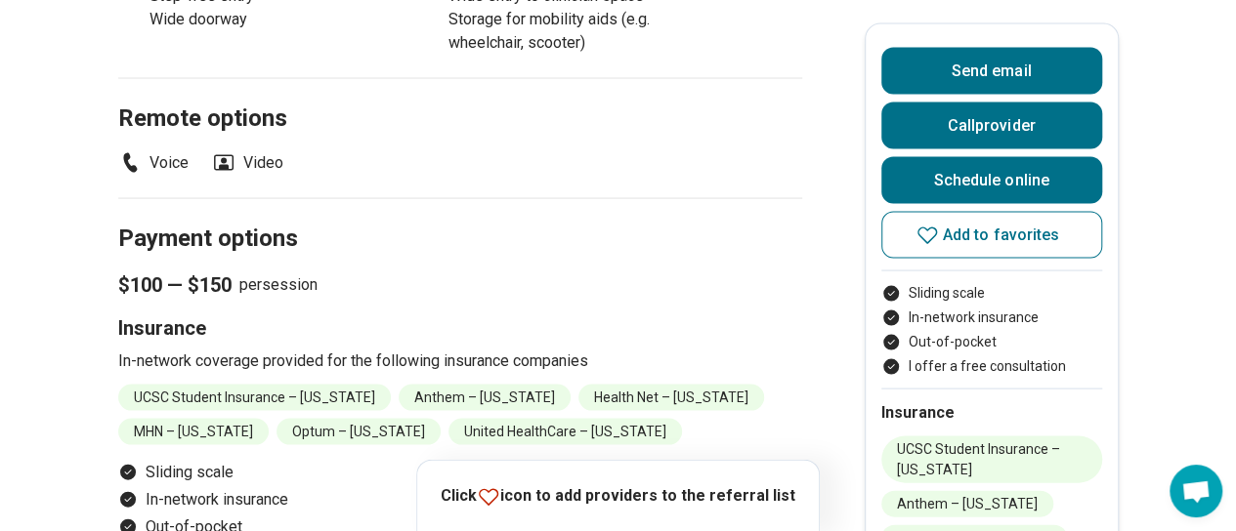
scroll to position [1954, 0]
